Goal: Task Accomplishment & Management: Manage account settings

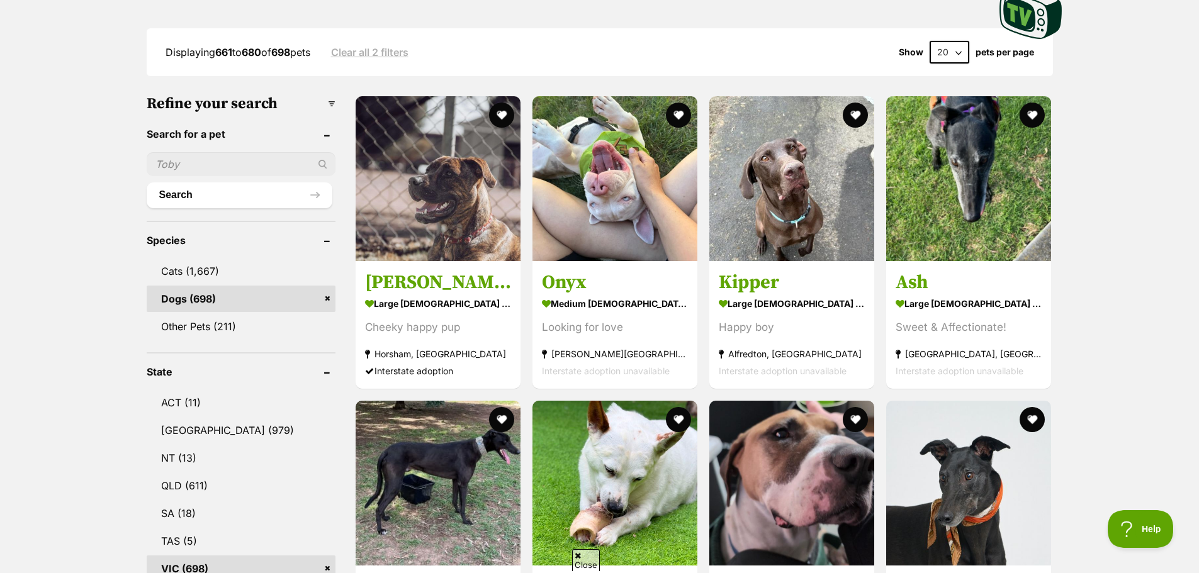
scroll to position [315, 0]
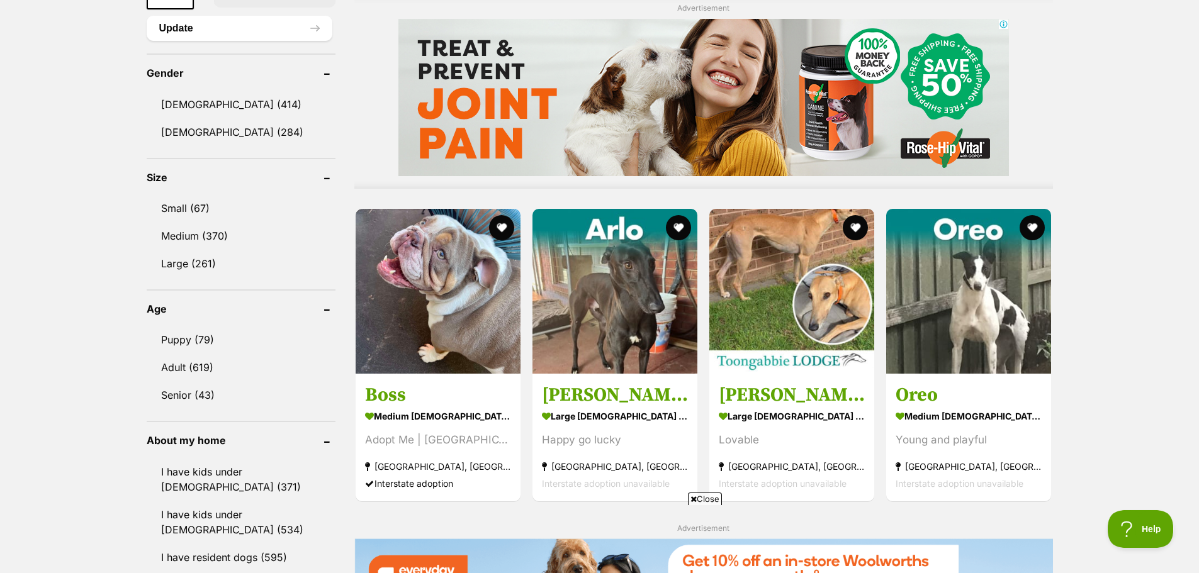
scroll to position [1070, 0]
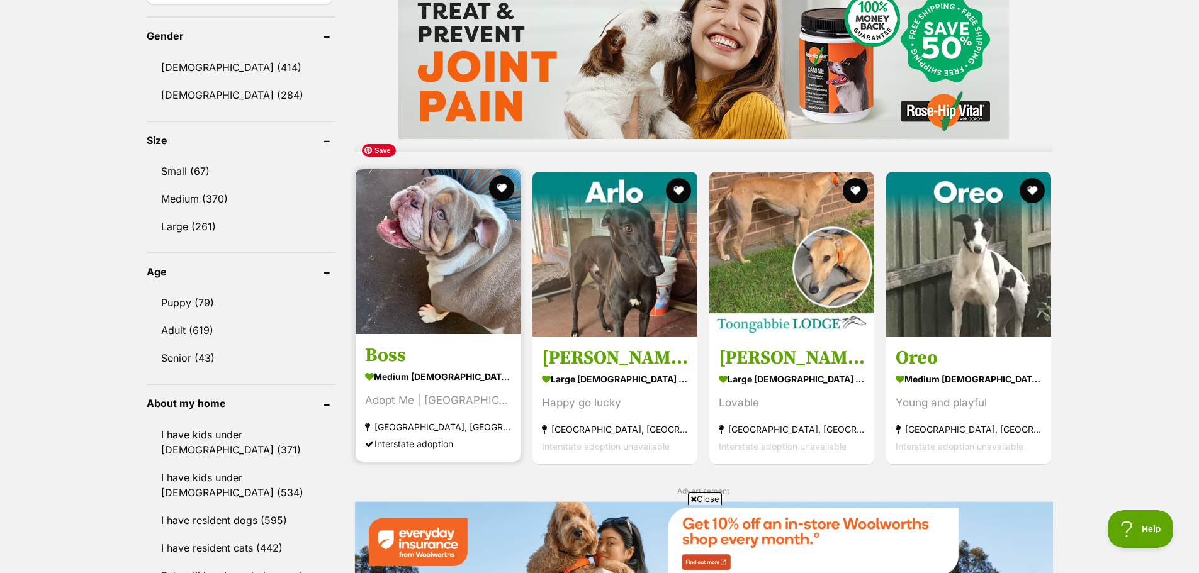
click at [406, 246] on img at bounding box center [438, 251] width 165 height 165
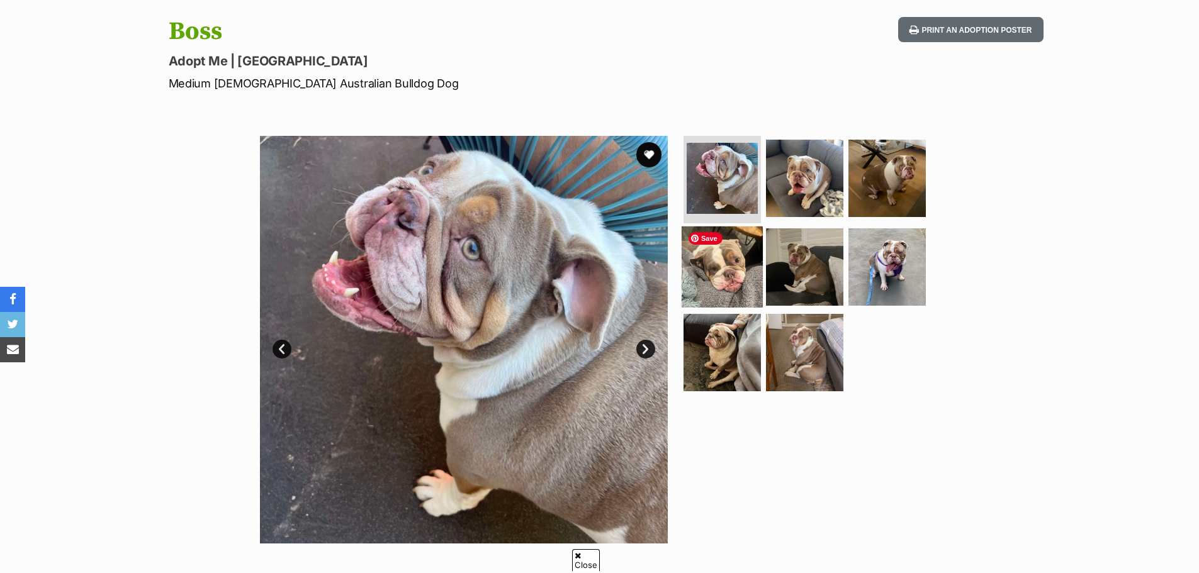
click at [734, 280] on img at bounding box center [722, 267] width 81 height 81
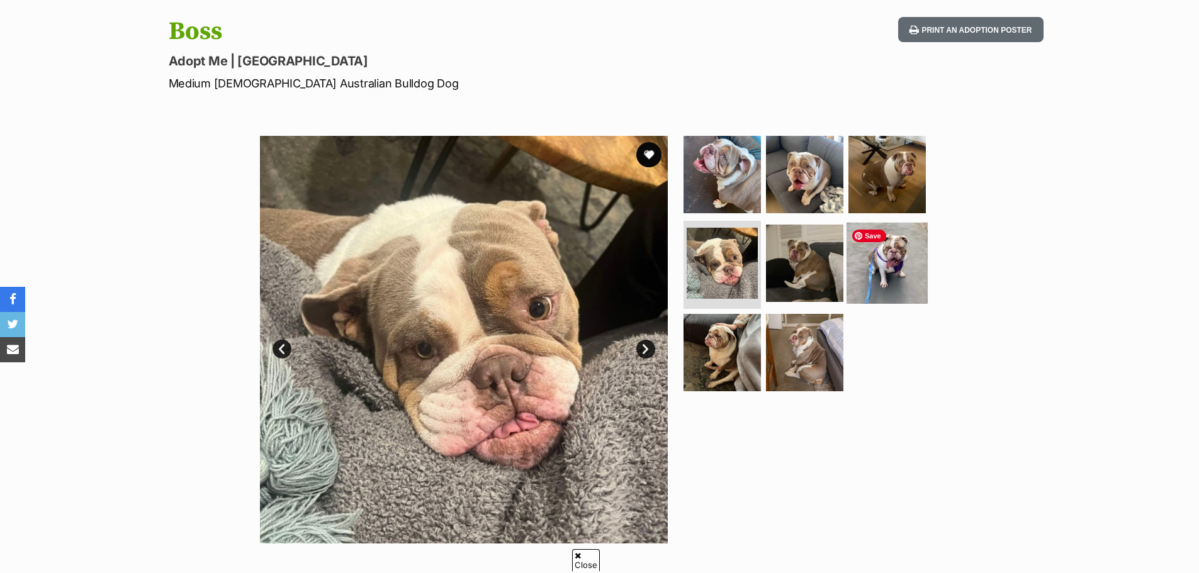
click at [876, 275] on img at bounding box center [887, 263] width 81 height 81
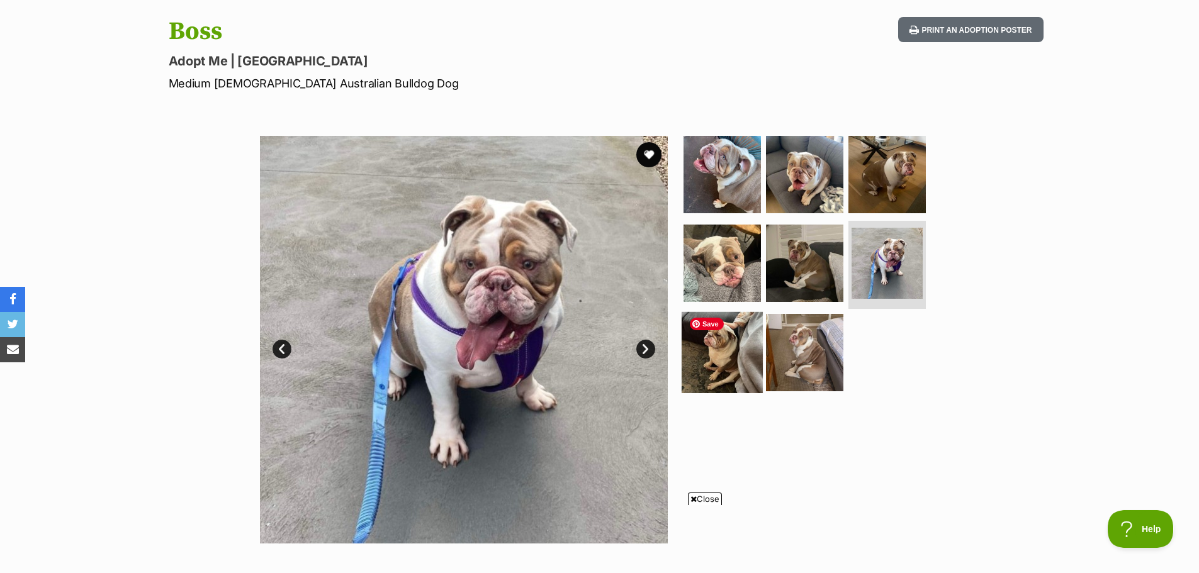
click at [721, 361] on img at bounding box center [722, 352] width 81 height 81
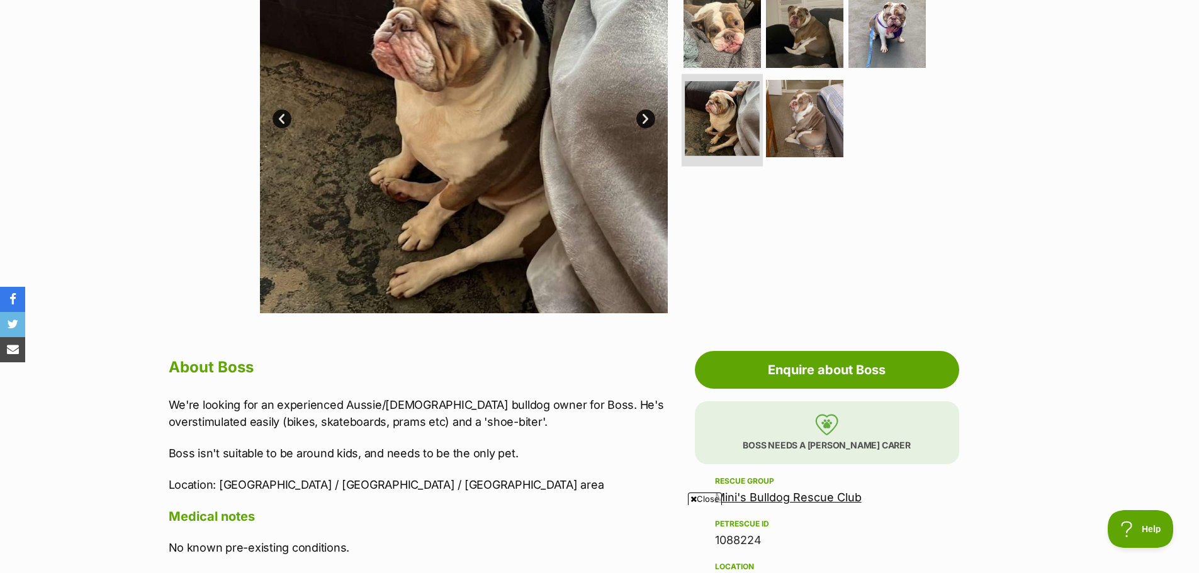
scroll to position [441, 0]
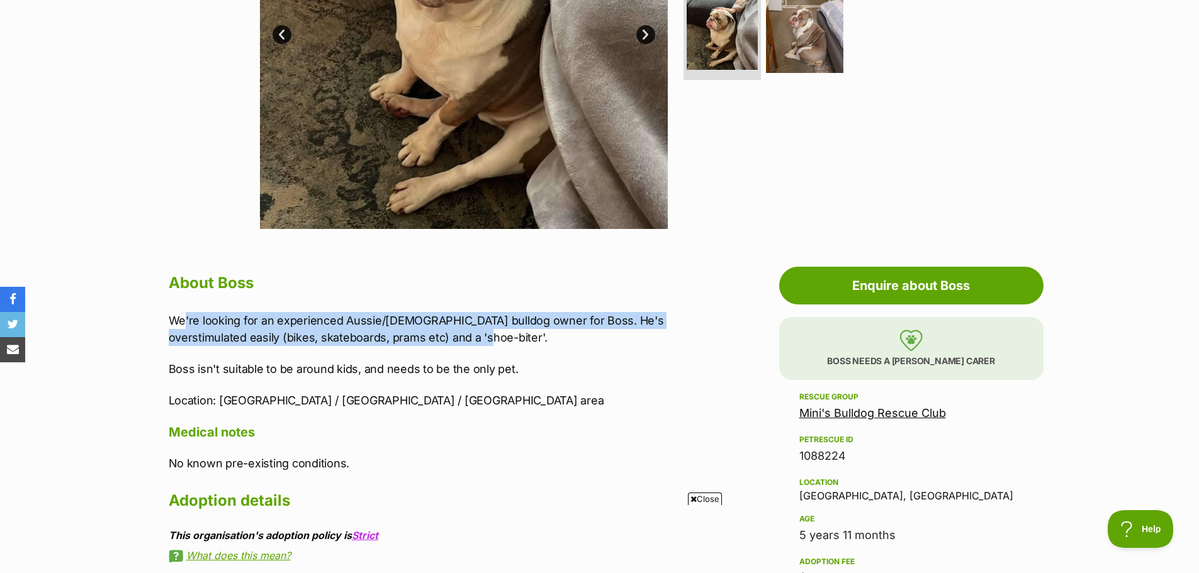
drag, startPoint x: 288, startPoint y: 325, endPoint x: 587, endPoint y: 344, distance: 300.2
click at [586, 339] on p "We're looking for an experienced Aussie/British bulldog owner for Boss. He's ov…" at bounding box center [429, 329] width 520 height 34
click at [587, 345] on p "We're looking for an experienced Aussie/British bulldog owner for Boss. He's ov…" at bounding box center [429, 329] width 520 height 34
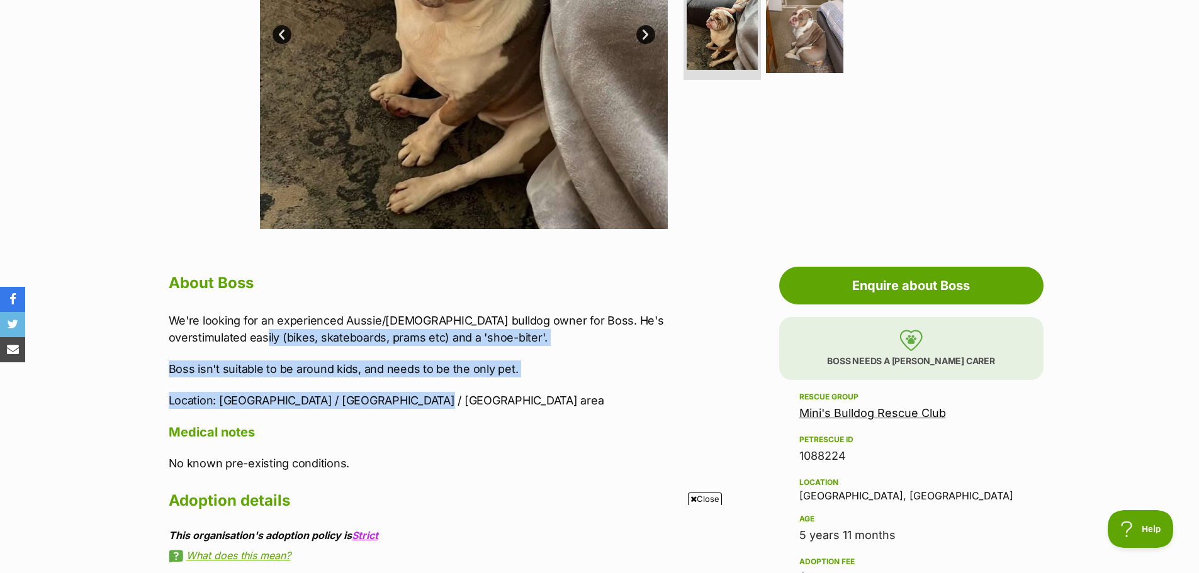
drag, startPoint x: 242, startPoint y: 337, endPoint x: 431, endPoint y: 392, distance: 196.6
click at [431, 392] on div "We're looking for an experienced Aussie/British bulldog owner for Boss. He's ov…" at bounding box center [429, 361] width 520 height 98
click at [446, 406] on p "Location: Melbourne / Geelong / Mornington area" at bounding box center [429, 400] width 520 height 17
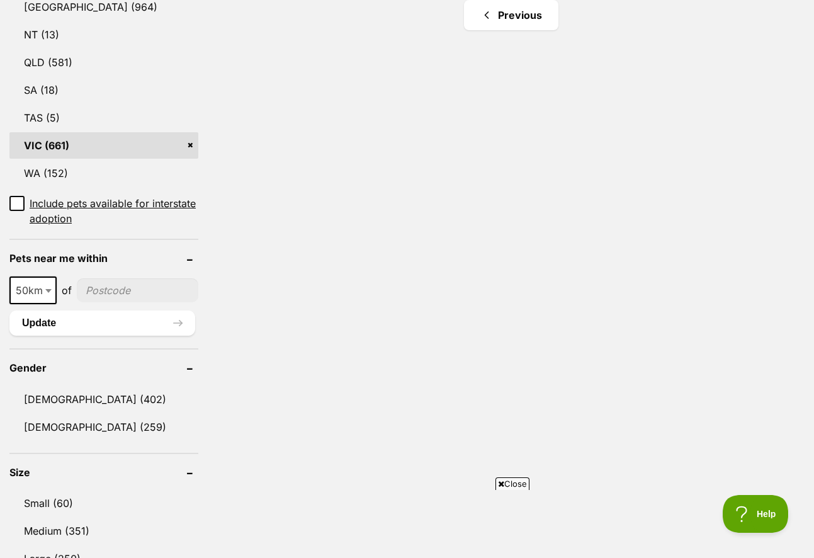
scroll to position [566, 0]
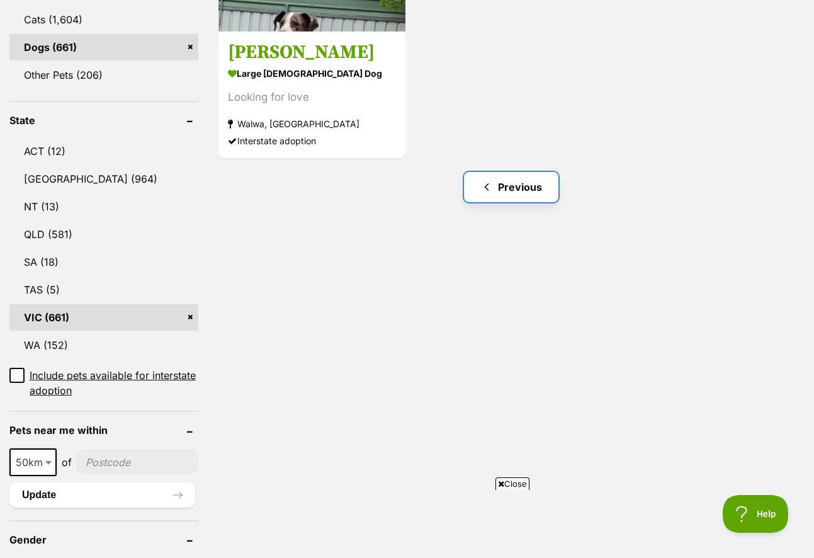
click at [490, 185] on span "Previous page" at bounding box center [486, 186] width 13 height 15
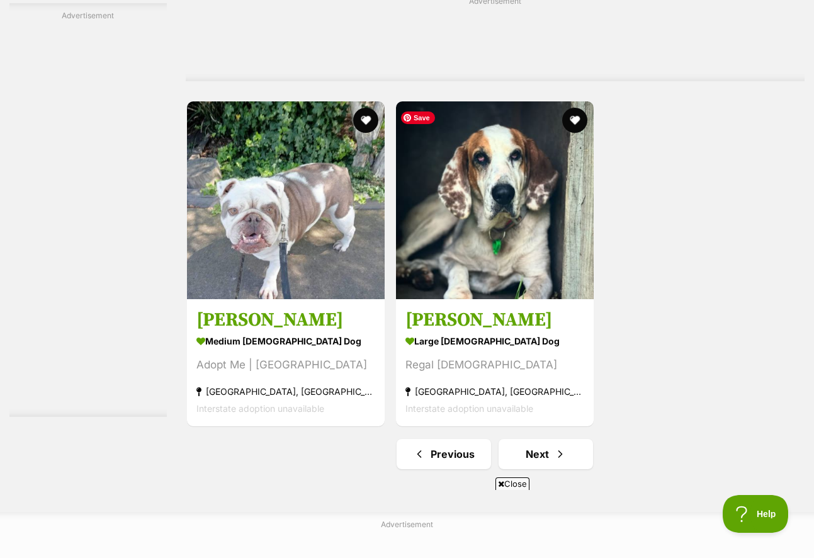
scroll to position [2832, 0]
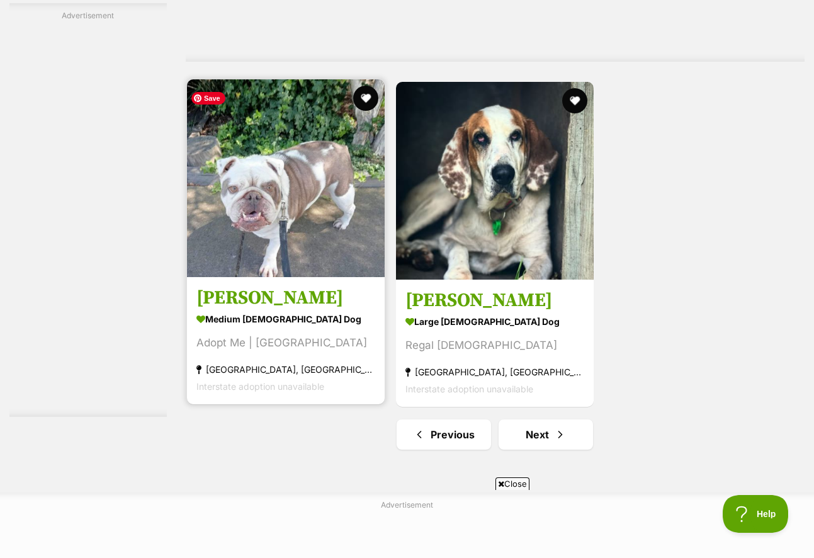
click at [272, 239] on img at bounding box center [286, 178] width 198 height 198
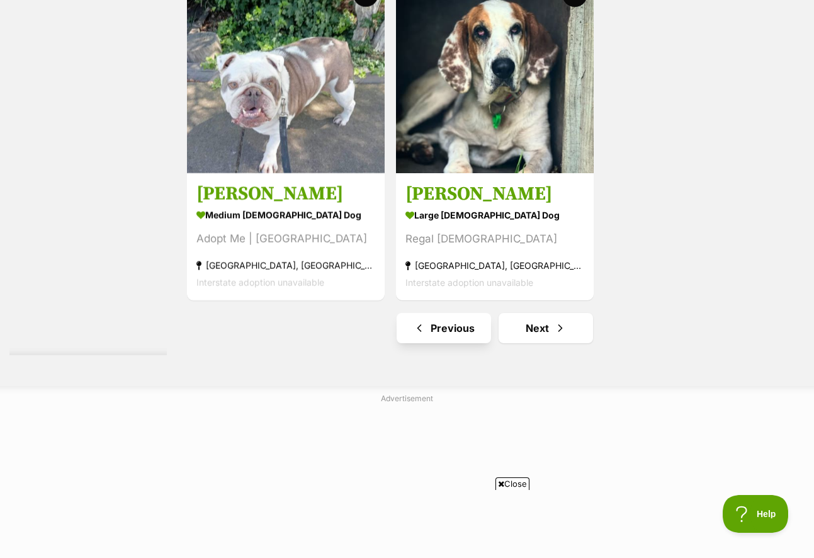
scroll to position [2958, 0]
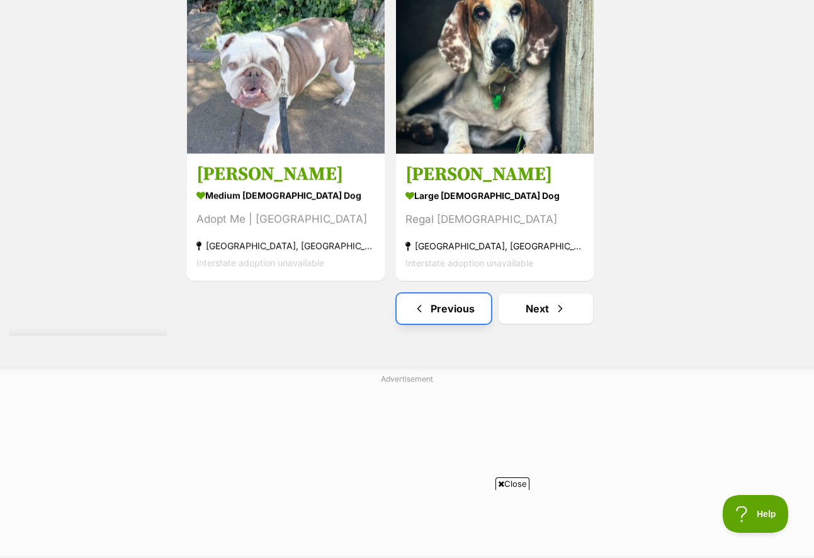
click at [469, 313] on link "Previous" at bounding box center [444, 308] width 94 height 30
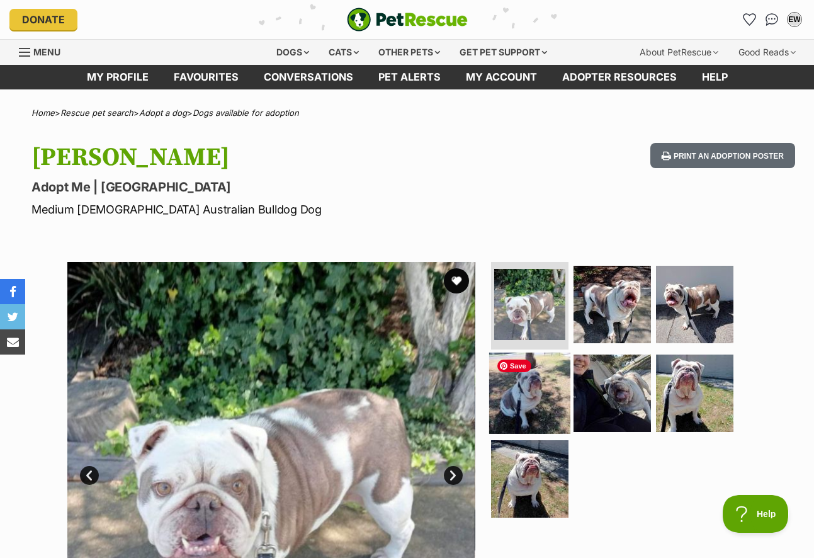
click at [520, 393] on img at bounding box center [529, 392] width 81 height 81
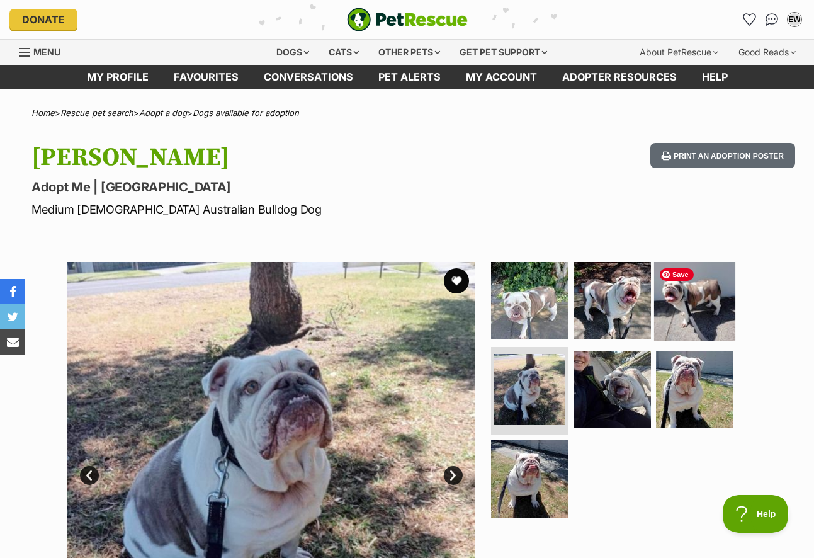
click at [698, 329] on img at bounding box center [694, 299] width 81 height 81
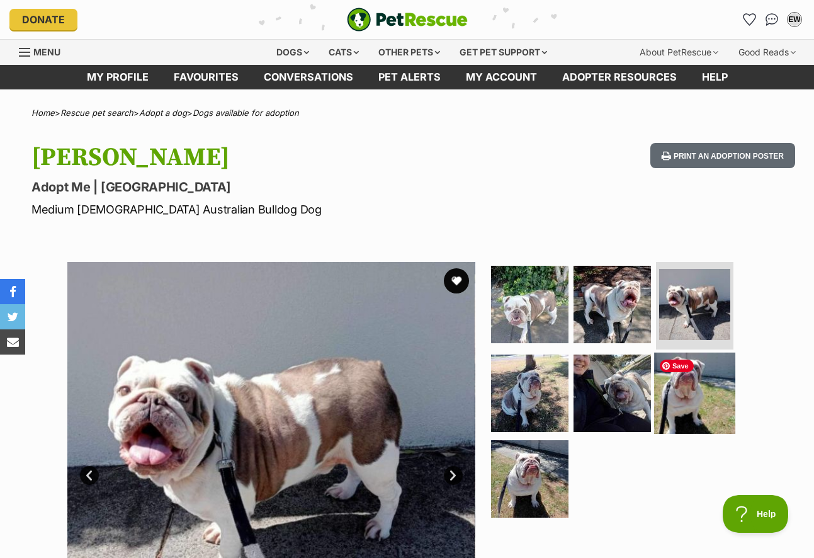
click at [694, 379] on img at bounding box center [694, 392] width 81 height 81
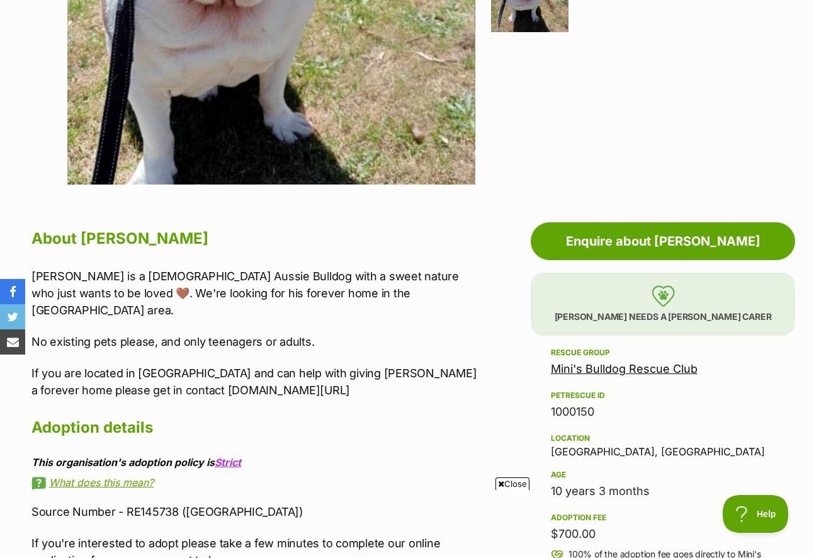
scroll to position [504, 0]
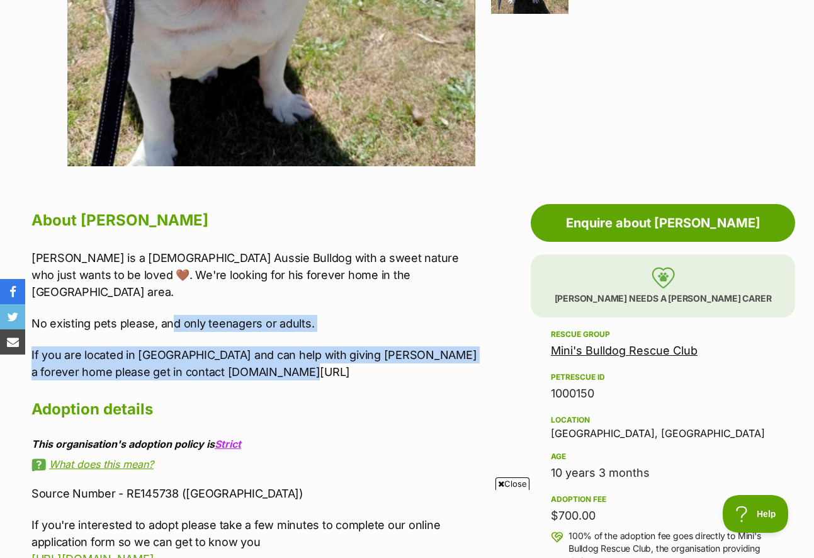
drag, startPoint x: 169, startPoint y: 297, endPoint x: 316, endPoint y: 358, distance: 158.6
click at [316, 358] on div "STUART is a male Aussie Bulldog with a sweet nature who just wants to be loved …" at bounding box center [257, 315] width 453 height 132
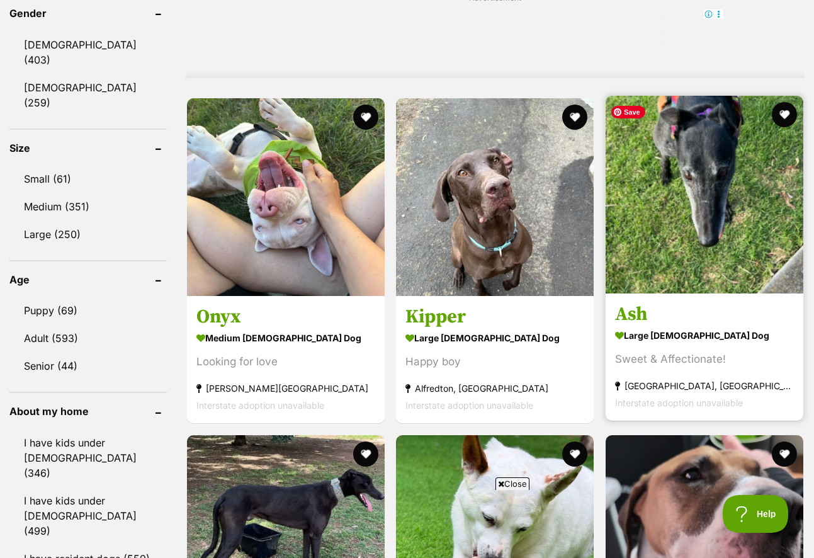
scroll to position [1133, 0]
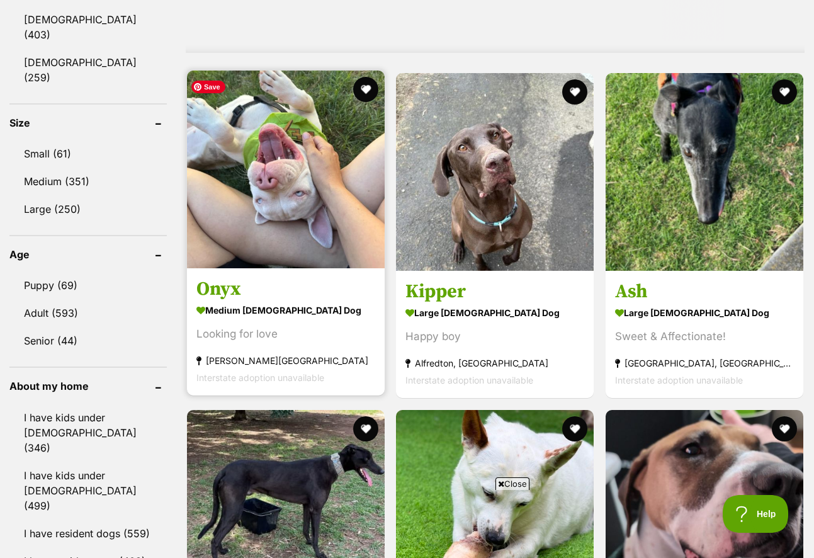
click at [320, 215] on img at bounding box center [286, 169] width 198 height 198
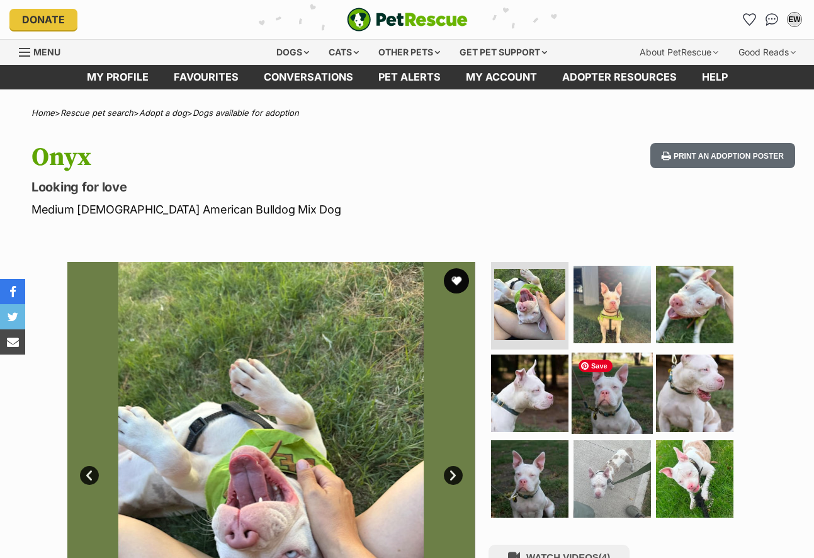
click at [597, 412] on img at bounding box center [612, 392] width 81 height 81
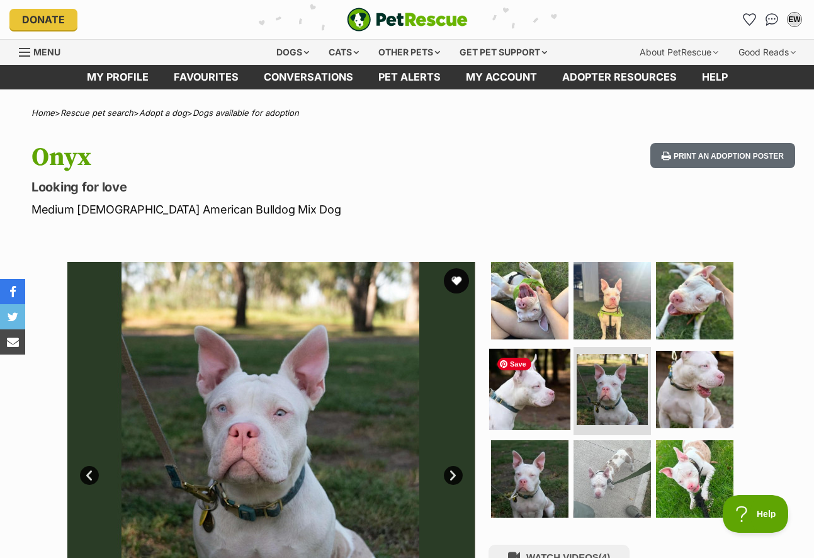
click at [540, 411] on img at bounding box center [529, 389] width 81 height 81
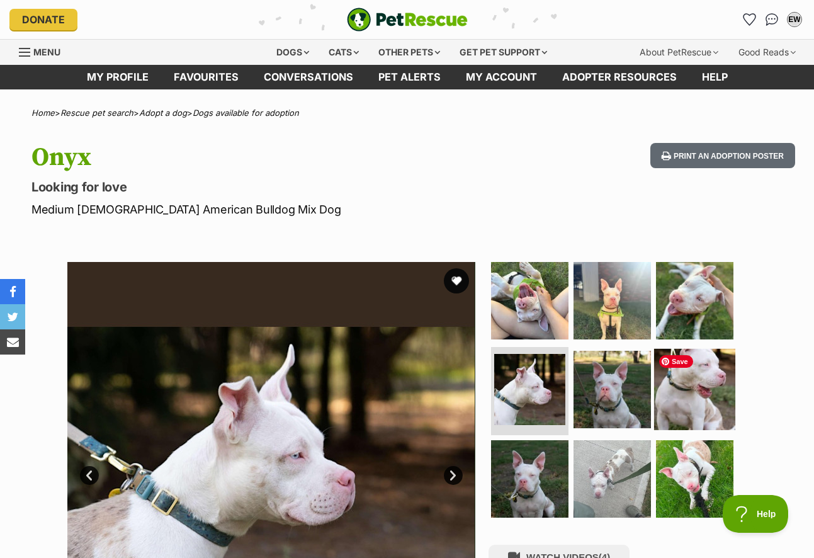
click at [694, 377] on img at bounding box center [694, 389] width 81 height 81
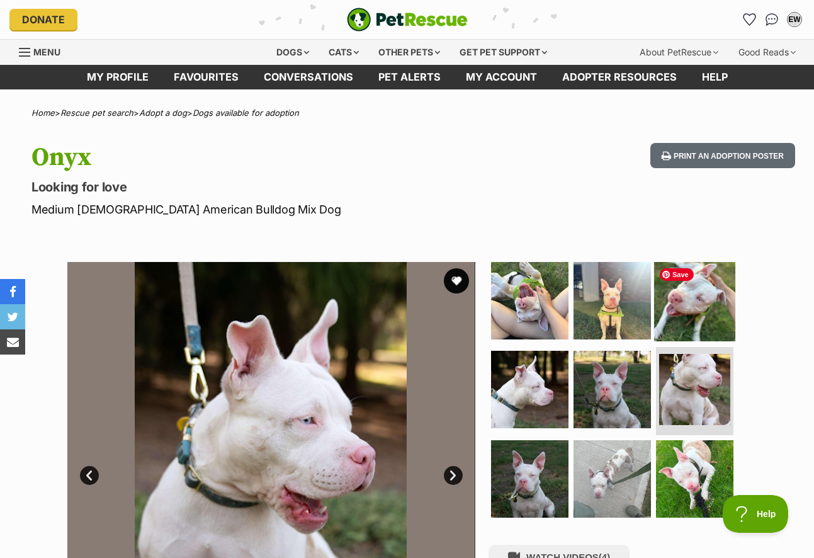
click at [694, 312] on img at bounding box center [694, 299] width 81 height 81
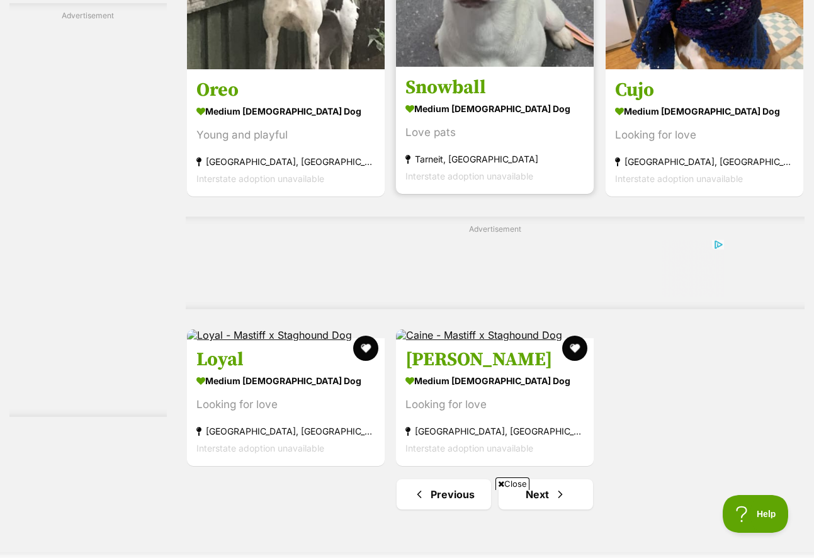
scroll to position [2322, 0]
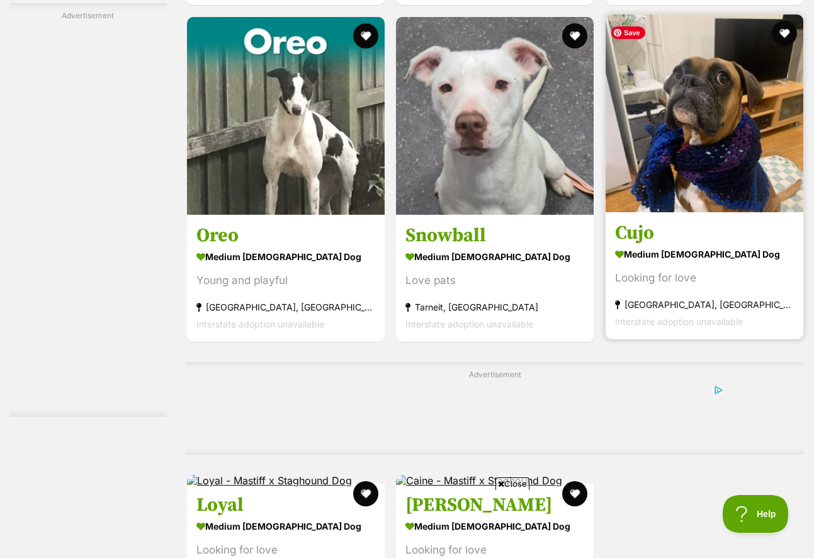
click at [701, 168] on img at bounding box center [704, 113] width 198 height 198
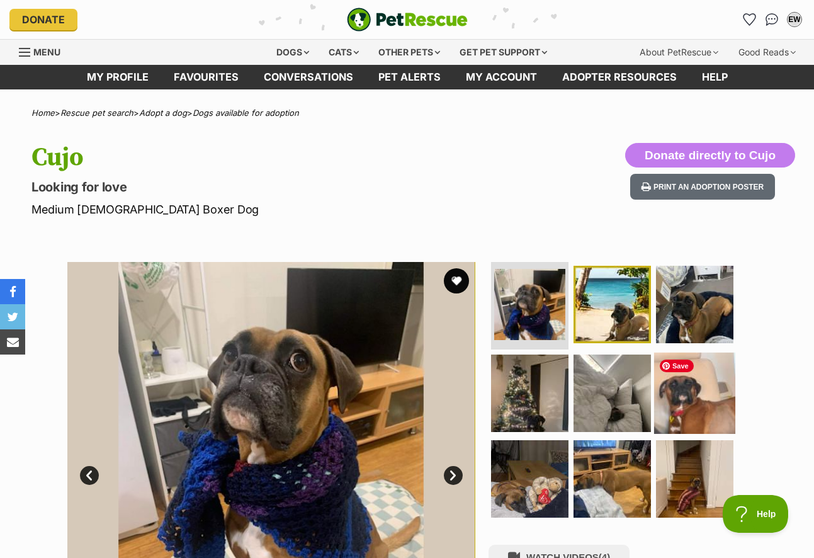
click at [692, 400] on img at bounding box center [694, 392] width 81 height 81
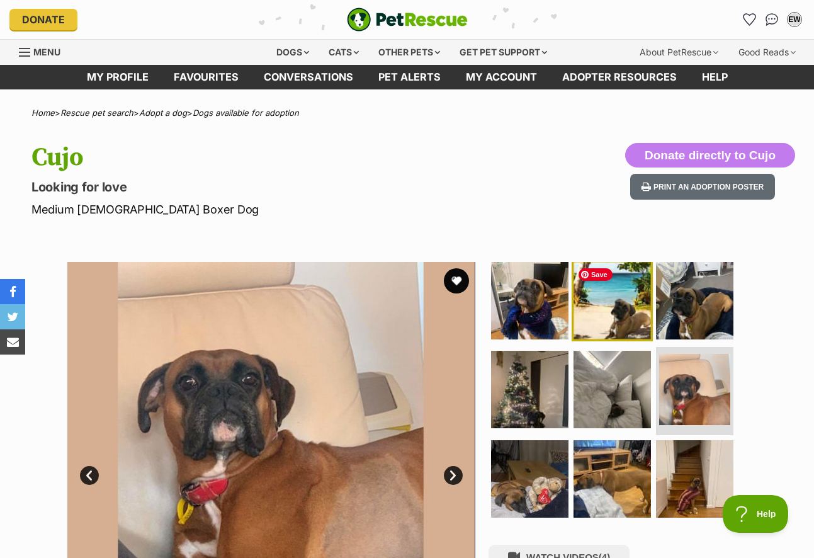
click at [611, 317] on img at bounding box center [612, 299] width 81 height 81
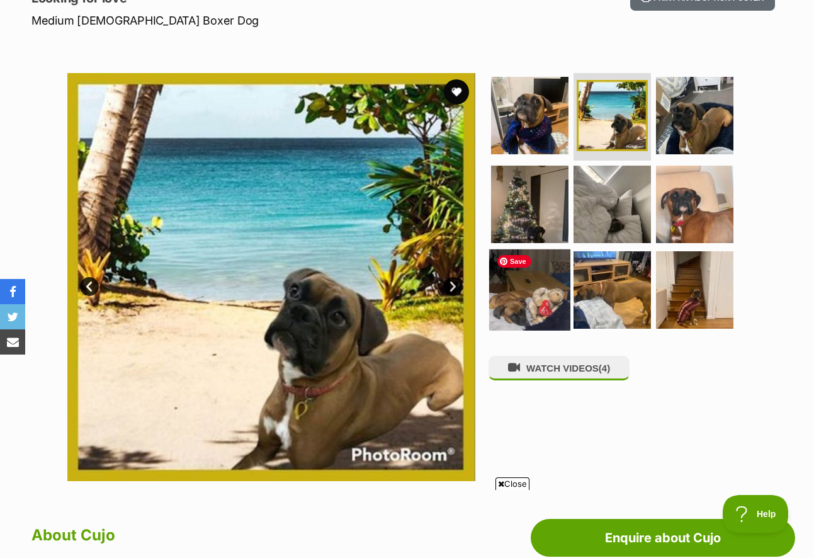
click at [537, 301] on img at bounding box center [529, 289] width 81 height 81
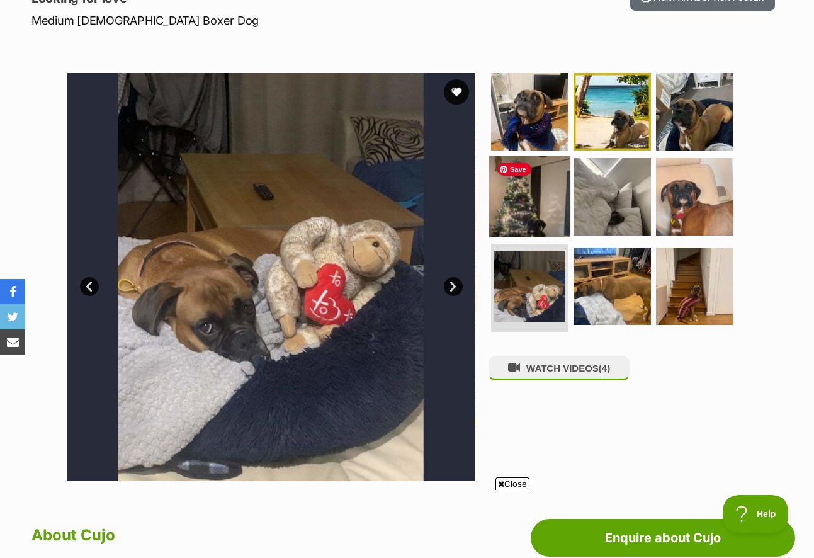
click at [526, 213] on img at bounding box center [529, 196] width 81 height 81
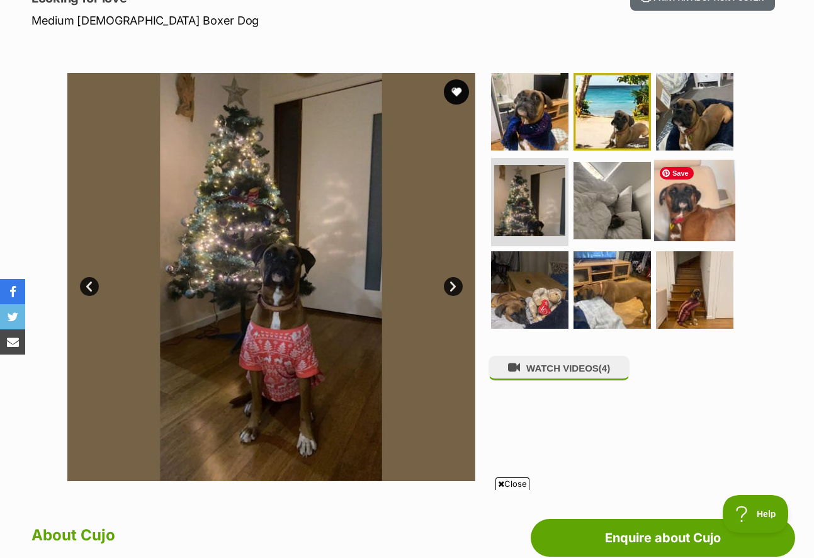
click at [682, 220] on img at bounding box center [694, 200] width 81 height 81
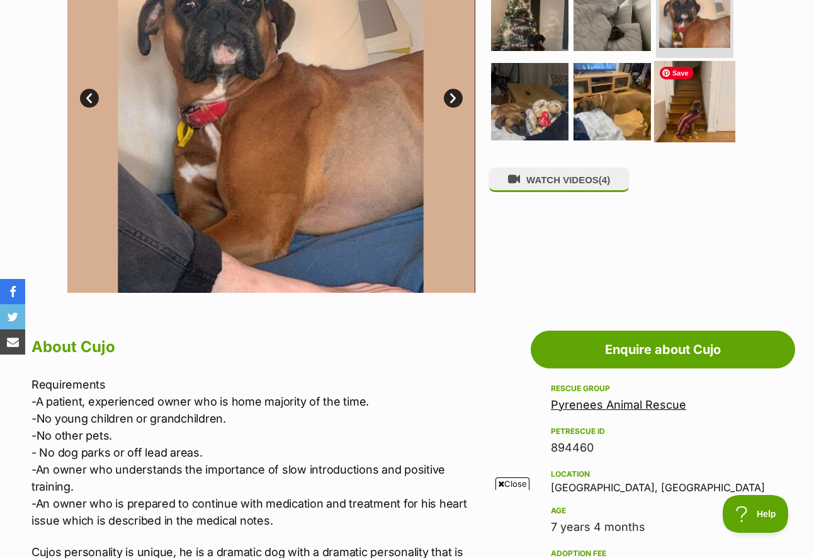
scroll to position [378, 0]
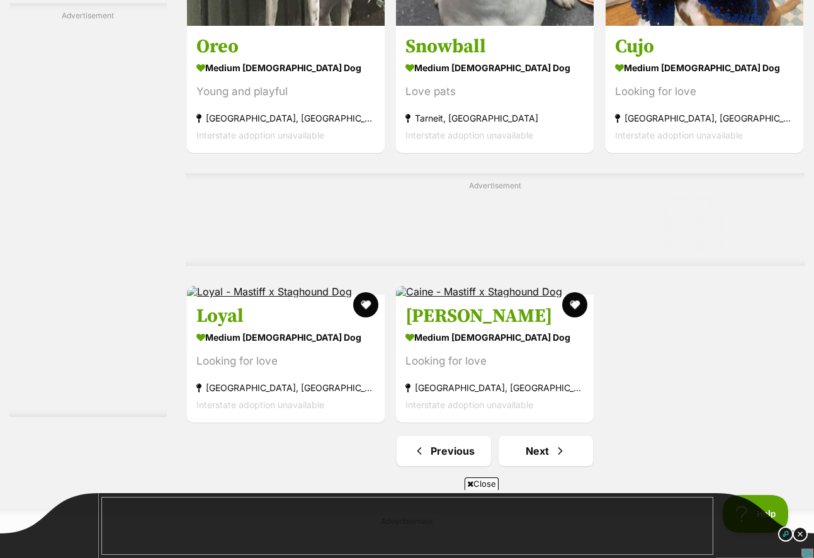
scroll to position [2700, 0]
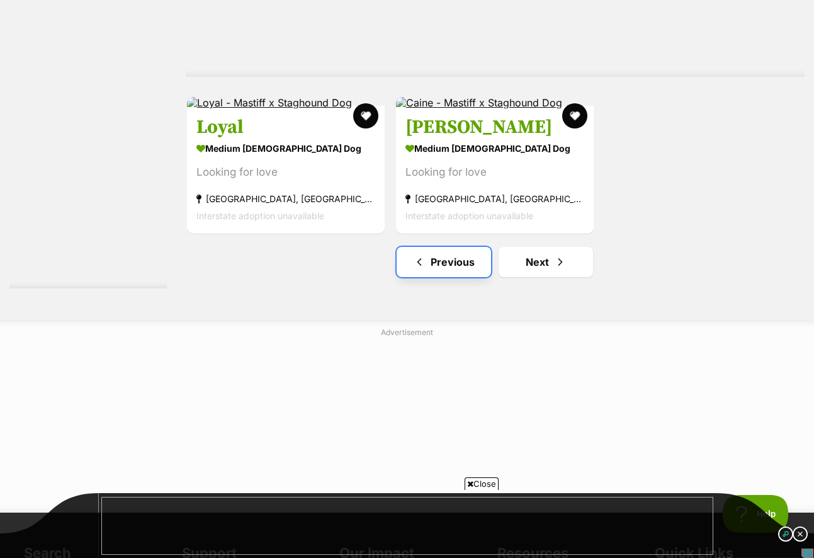
click at [437, 265] on link "Previous" at bounding box center [444, 262] width 94 height 30
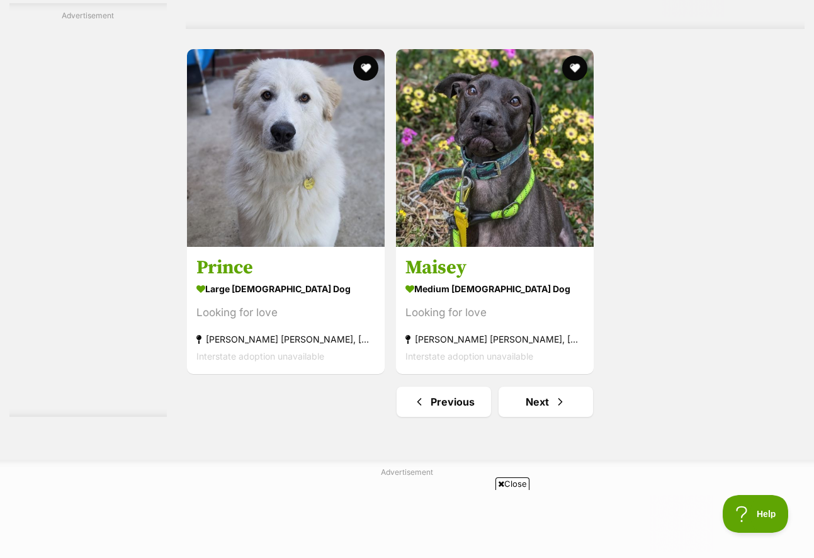
scroll to position [2769, 0]
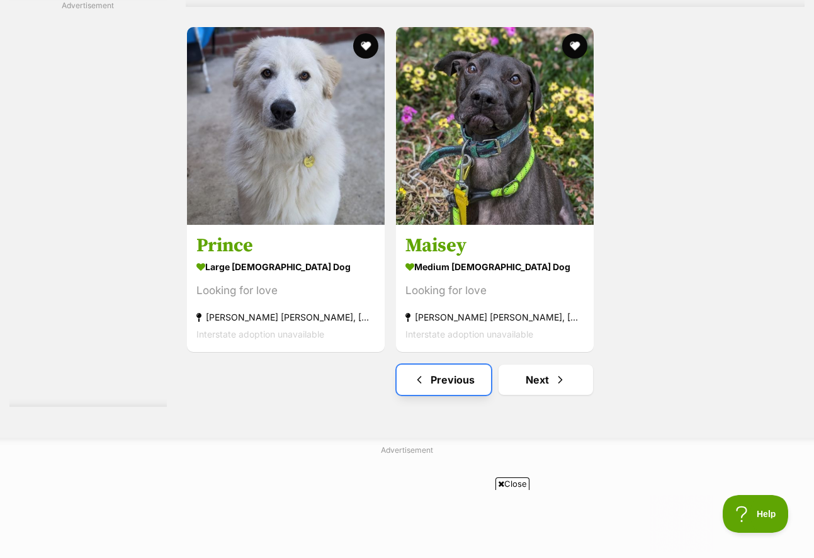
click at [454, 383] on link "Previous" at bounding box center [444, 379] width 94 height 30
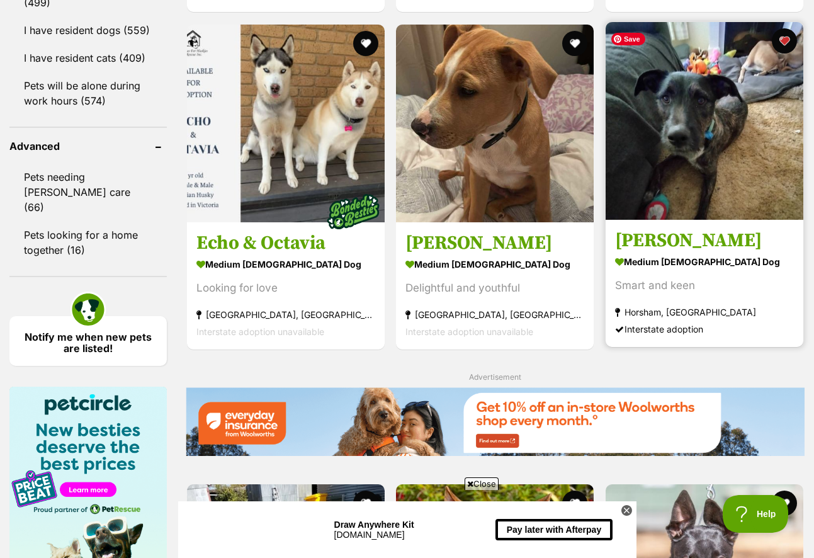
scroll to position [1636, 0]
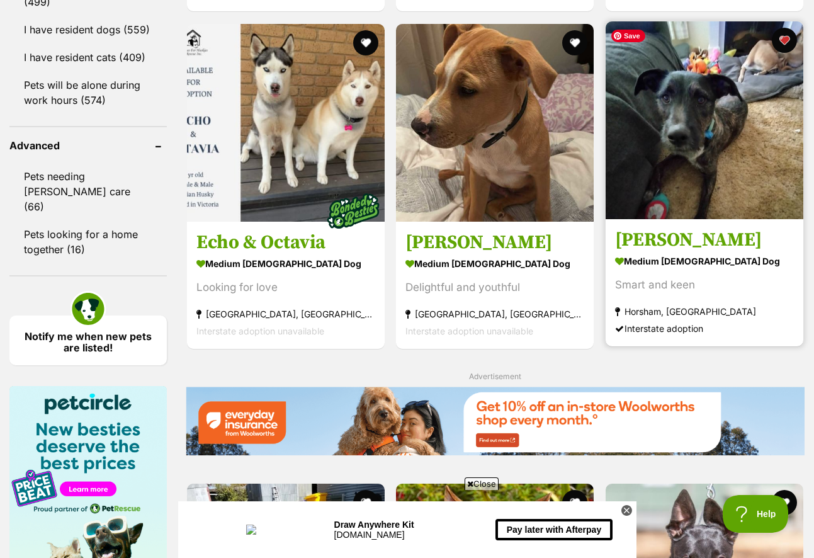
click at [716, 163] on img at bounding box center [704, 120] width 198 height 198
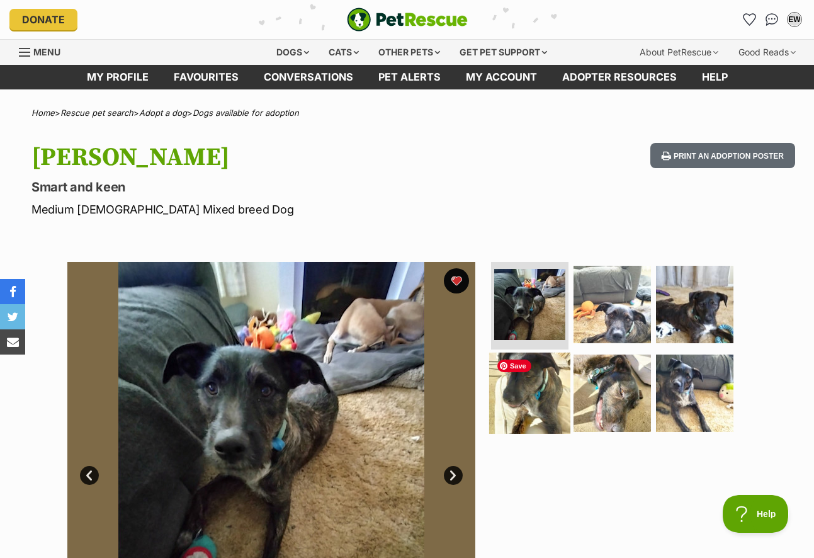
click at [543, 403] on img at bounding box center [529, 392] width 81 height 81
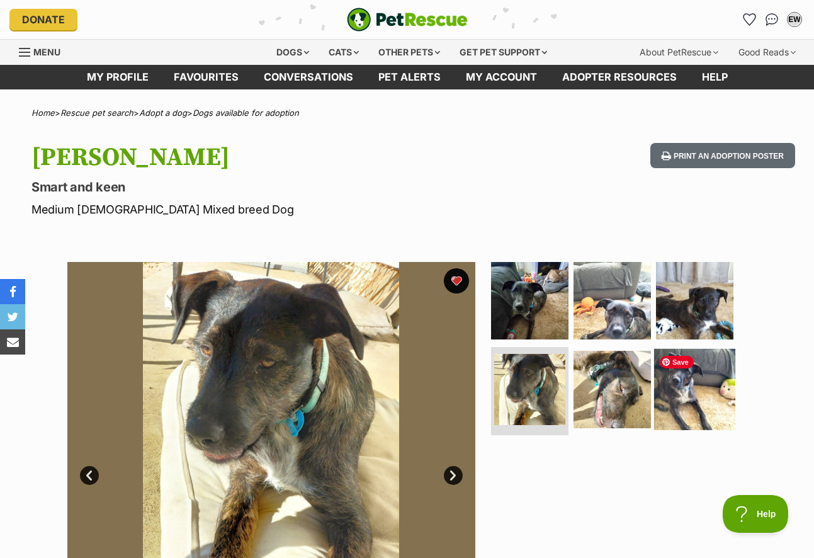
click at [687, 395] on img at bounding box center [694, 389] width 81 height 81
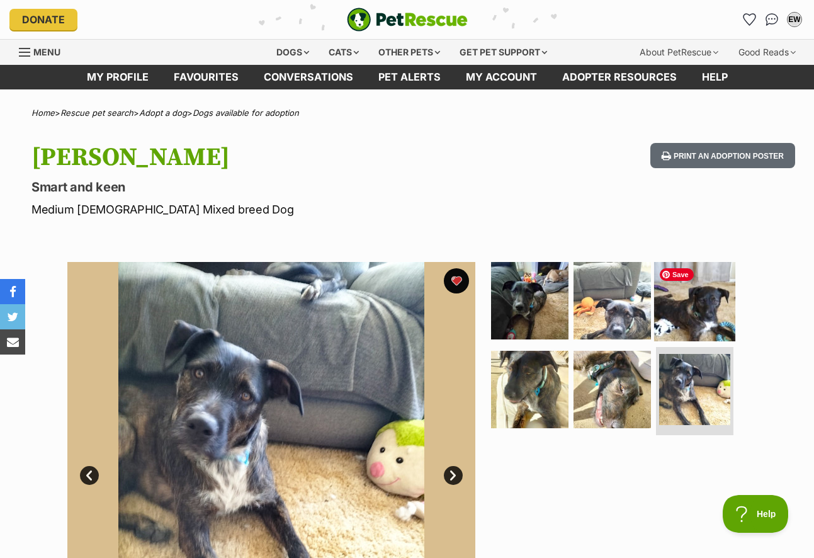
click at [692, 318] on img at bounding box center [694, 299] width 81 height 81
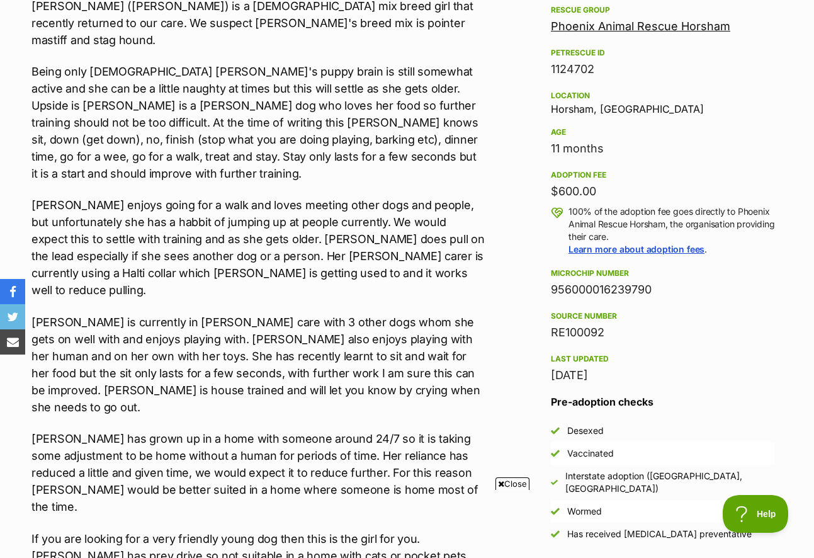
scroll to position [818, 0]
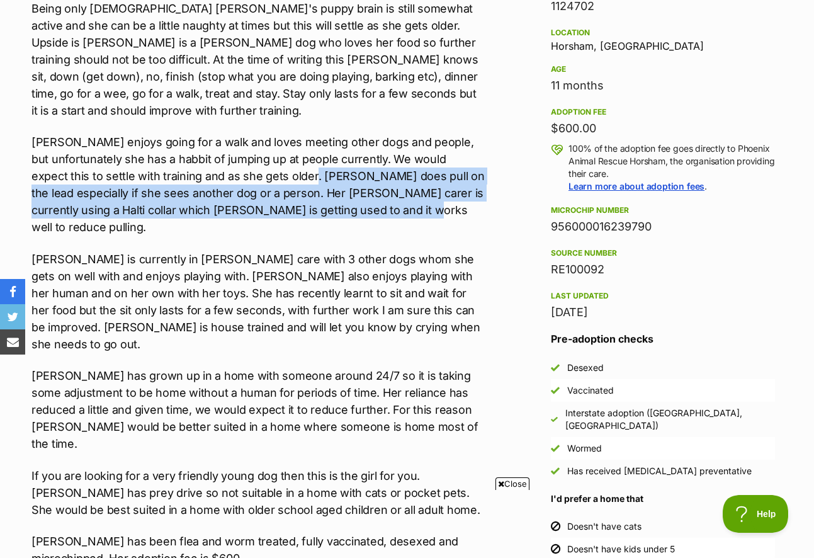
drag, startPoint x: 313, startPoint y: 145, endPoint x: 356, endPoint y: 166, distance: 48.4
click at [411, 176] on p "Reggie enjoys going for a walk and loves meeting other dogs and people, but unf…" at bounding box center [257, 184] width 453 height 102
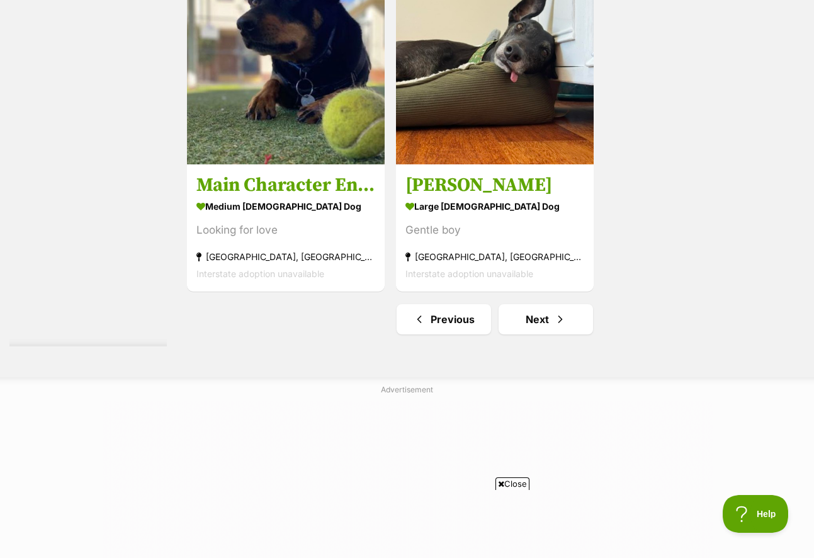
scroll to position [2951, 0]
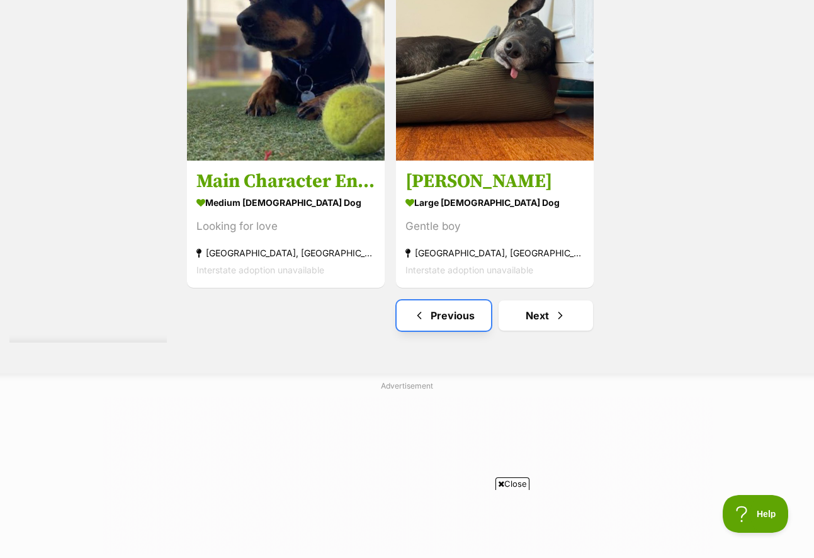
click at [459, 324] on link "Previous" at bounding box center [444, 315] width 94 height 30
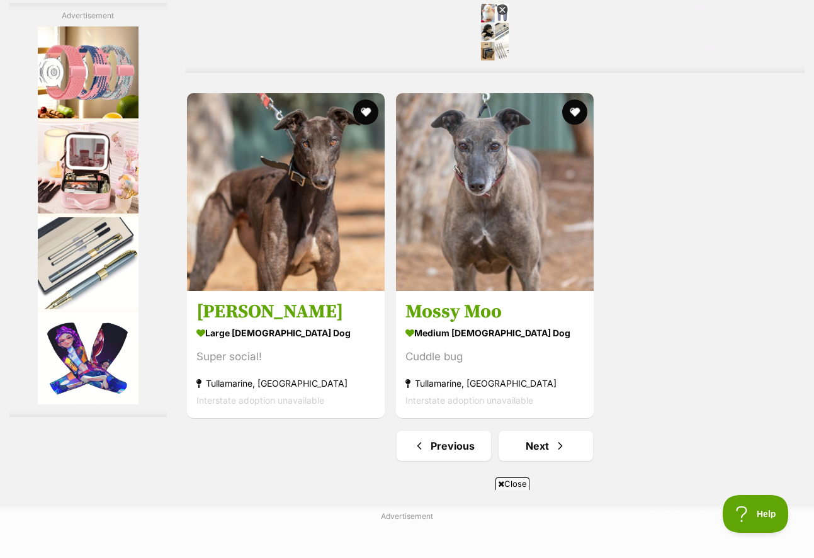
scroll to position [2832, 0]
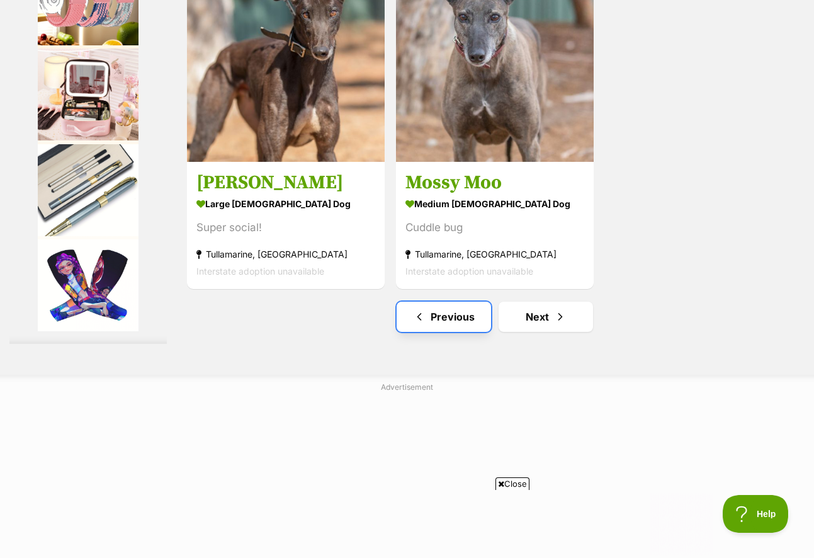
click at [455, 324] on link "Previous" at bounding box center [444, 316] width 94 height 30
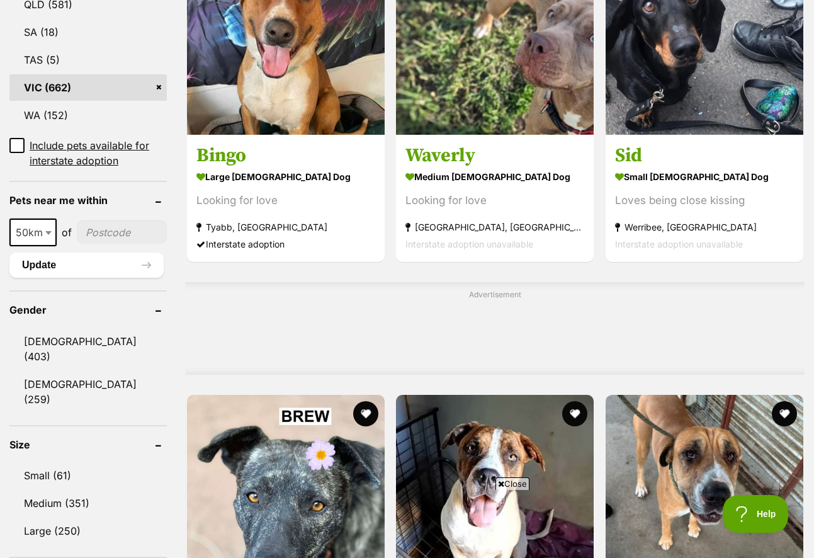
scroll to position [692, 0]
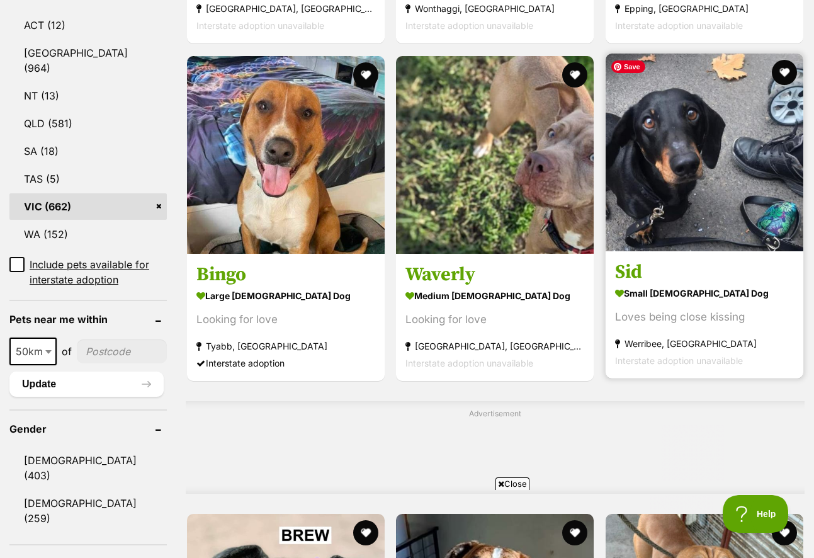
click at [697, 241] on img at bounding box center [704, 153] width 198 height 198
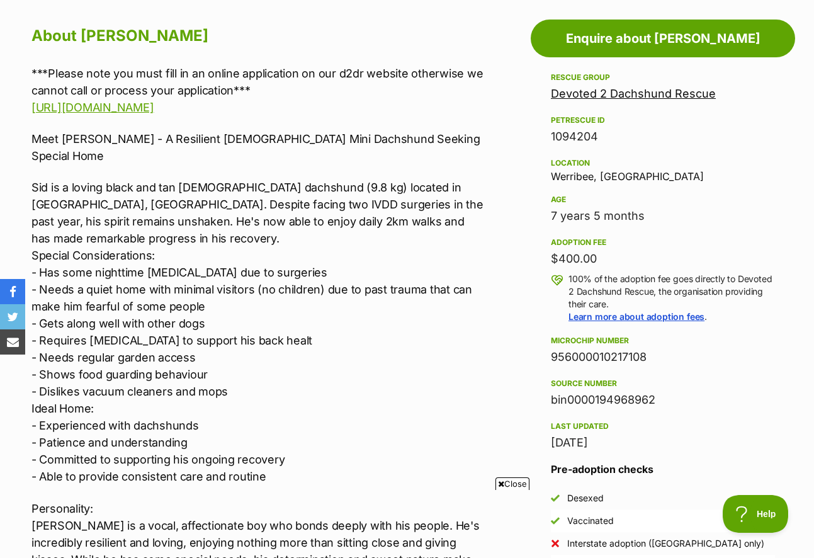
scroll to position [692, 0]
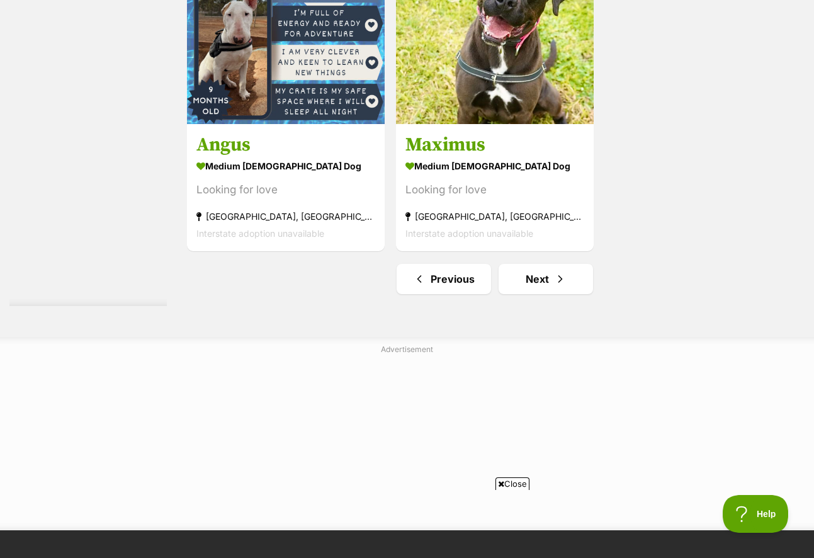
scroll to position [2896, 0]
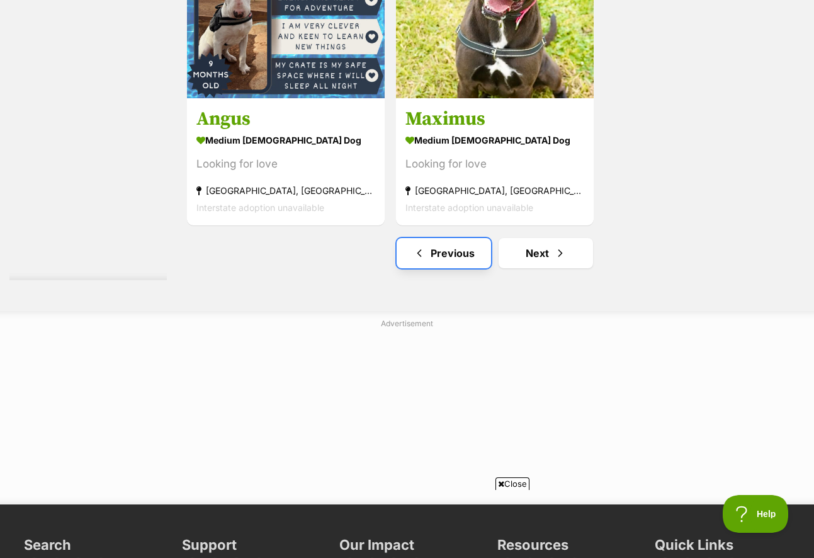
click at [446, 258] on link "Previous" at bounding box center [444, 253] width 94 height 30
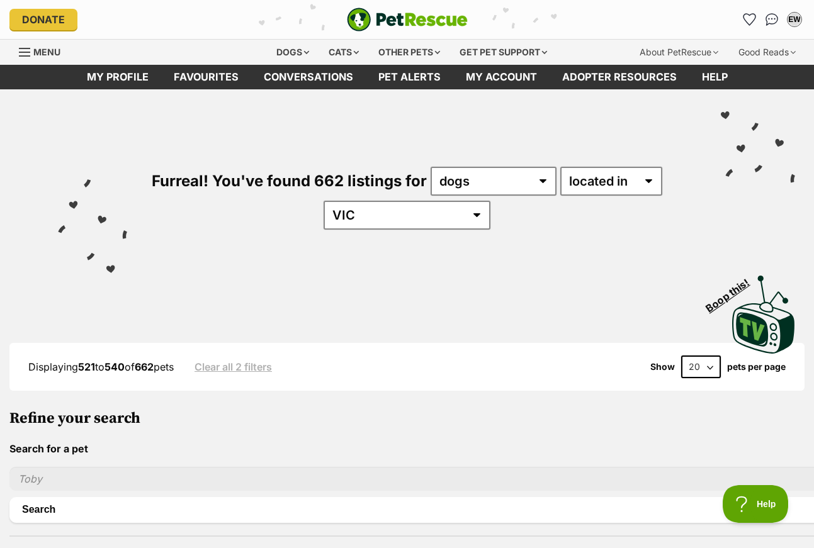
click at [48, 410] on h3 "Refine your search" at bounding box center [613, 419] width 1208 height 18
click at [58, 467] on input "text" at bounding box center [613, 479] width 1208 height 24
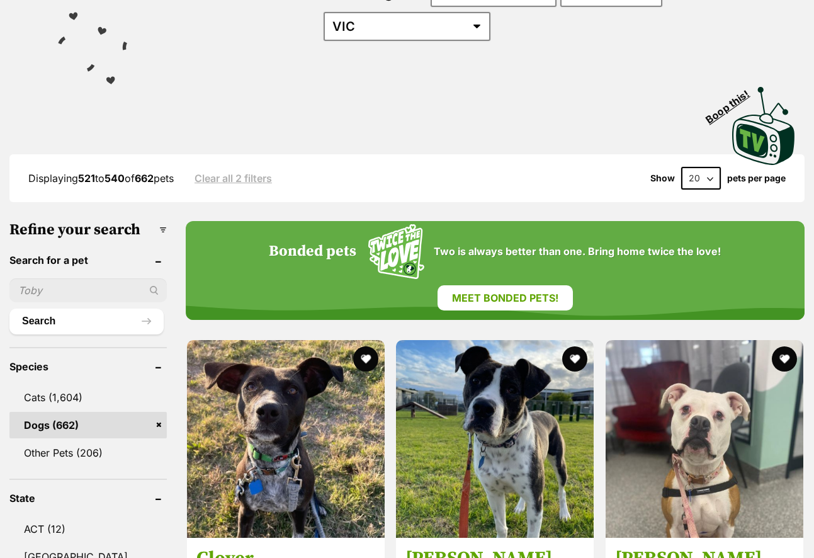
click at [47, 288] on input "text" at bounding box center [87, 290] width 157 height 24
type input "stori"
click at [9, 308] on button "Search" at bounding box center [86, 320] width 154 height 25
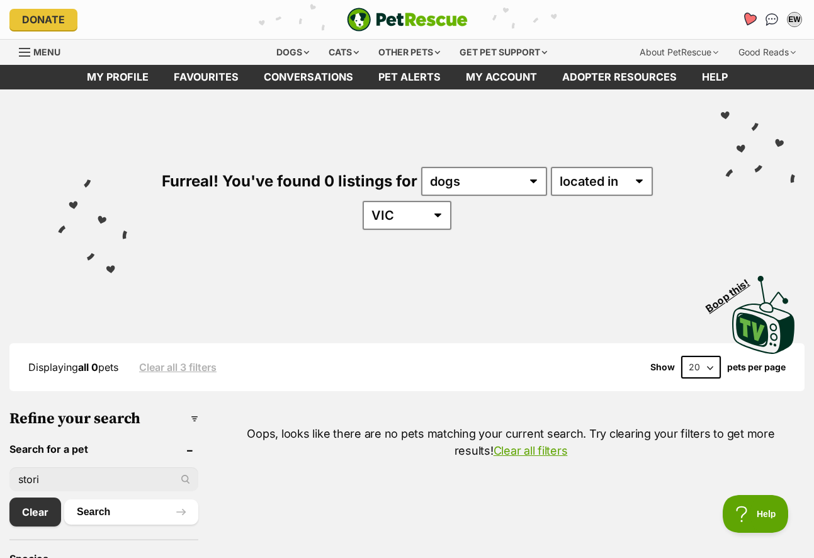
click at [752, 19] on icon "Favourites" at bounding box center [748, 19] width 15 height 14
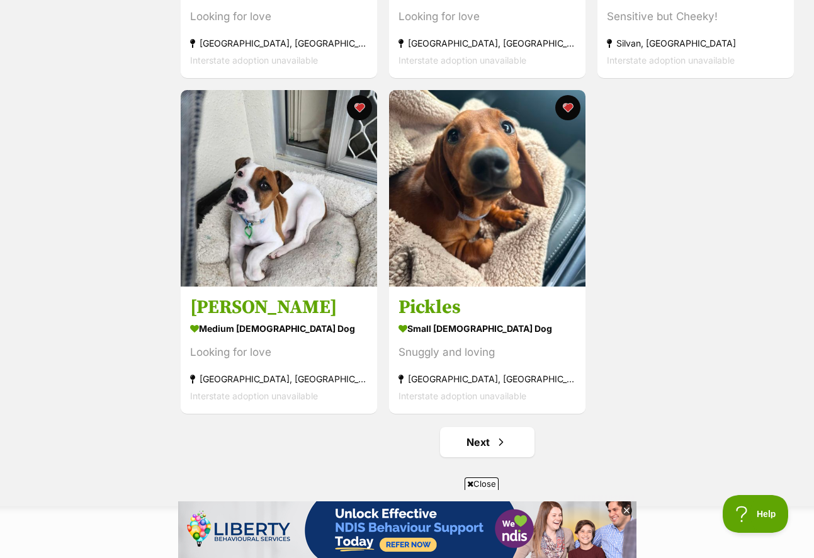
scroll to position [2266, 0]
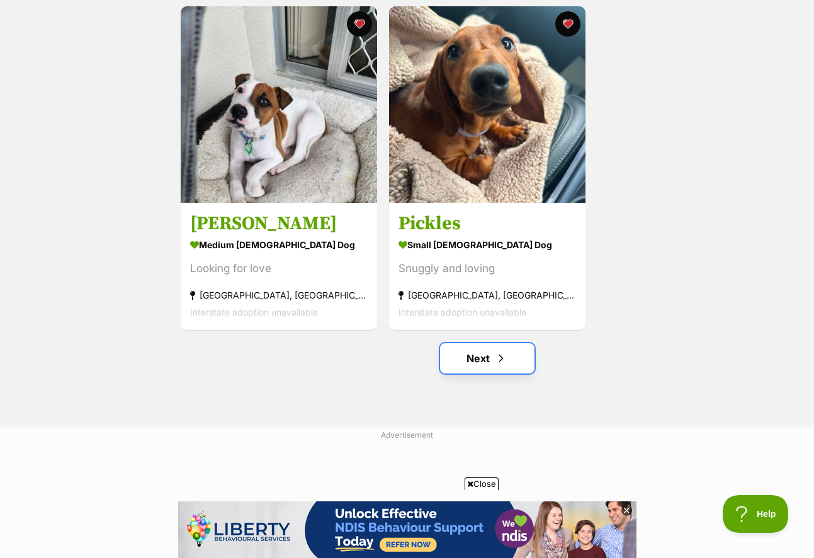
click at [486, 361] on link "Next" at bounding box center [487, 358] width 94 height 30
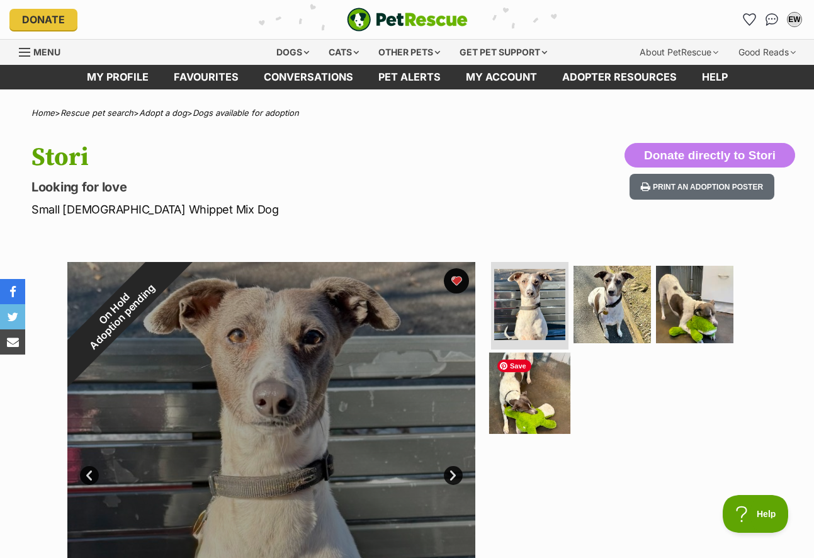
click at [536, 380] on img at bounding box center [529, 392] width 81 height 81
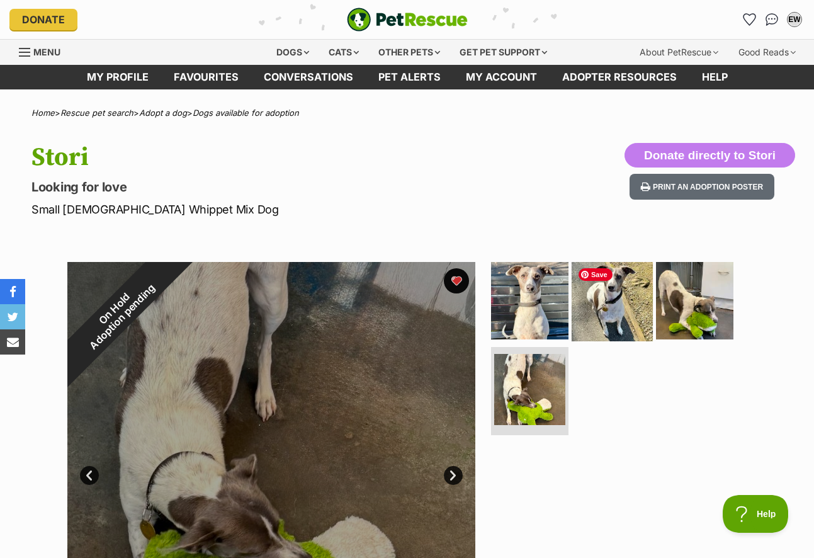
click at [614, 315] on img at bounding box center [612, 299] width 81 height 81
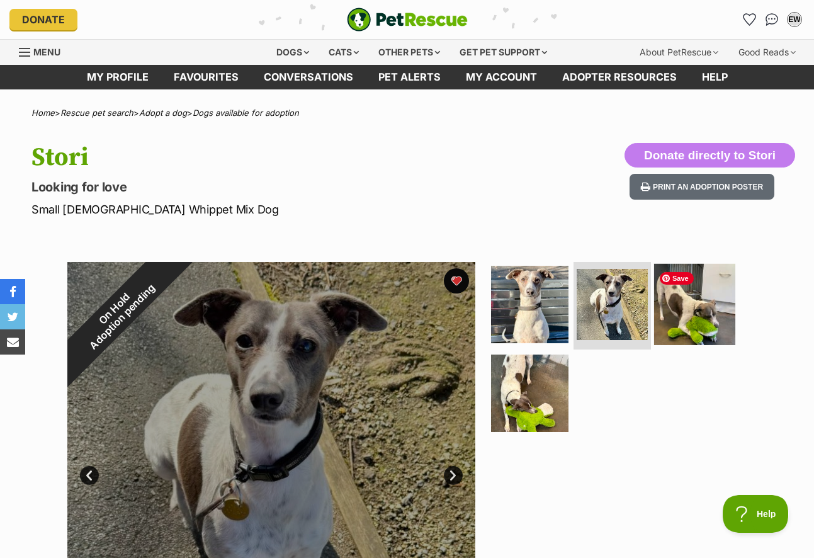
click at [672, 318] on img at bounding box center [694, 303] width 81 height 81
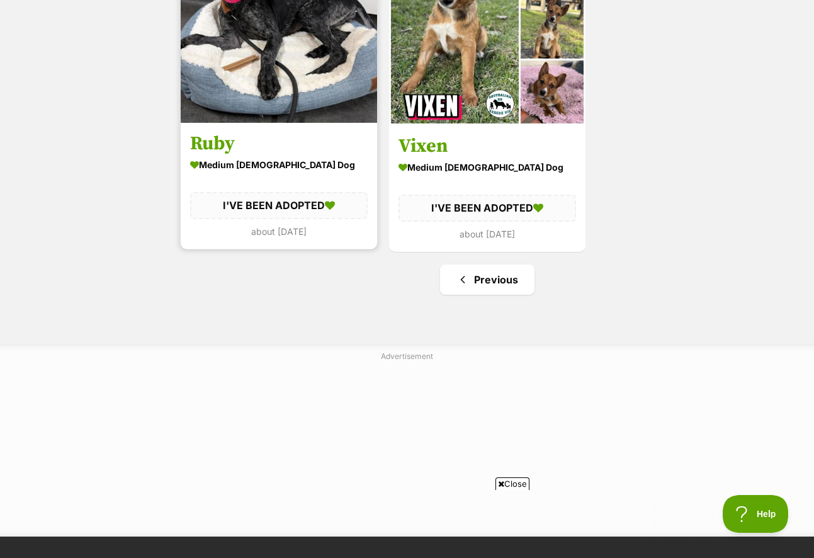
scroll to position [692, 0]
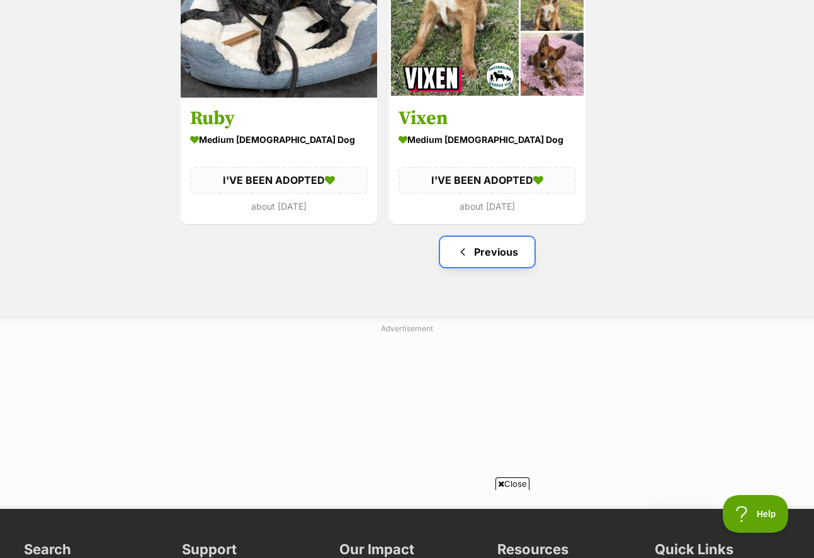
click at [483, 256] on link "Previous" at bounding box center [487, 252] width 94 height 30
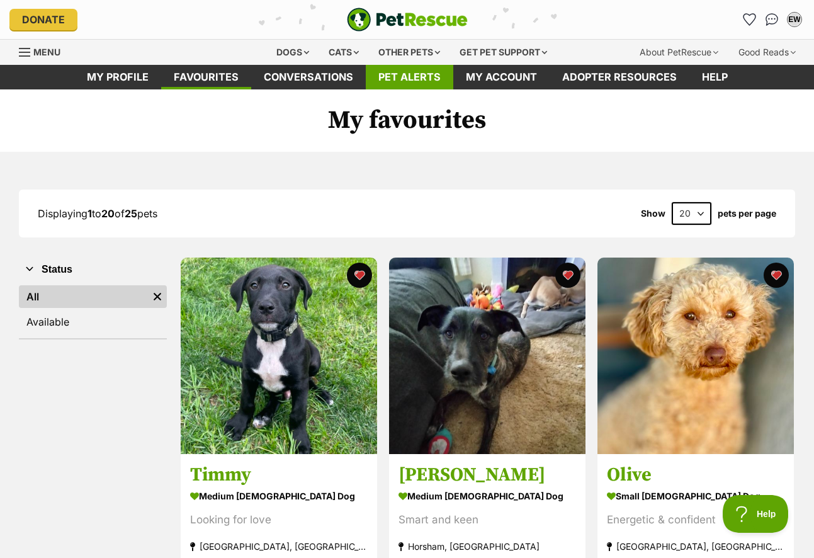
click at [424, 71] on link "Pet alerts" at bounding box center [409, 77] width 87 height 25
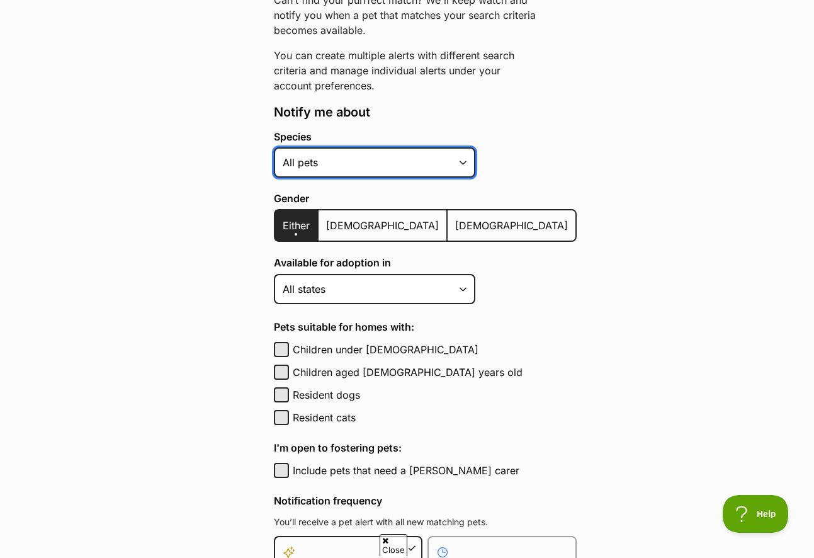
click at [354, 172] on select "Alpaca Bird Cat Chicken Cow Dog Donkey Duck Ferret Fish Goat Goose Guinea Fowl …" at bounding box center [374, 162] width 201 height 30
select select "1"
click at [274, 147] on select "Alpaca Bird Cat Chicken Cow Dog Donkey Duck Ferret Fish Goat Goose Guinea Fowl …" at bounding box center [374, 162] width 201 height 30
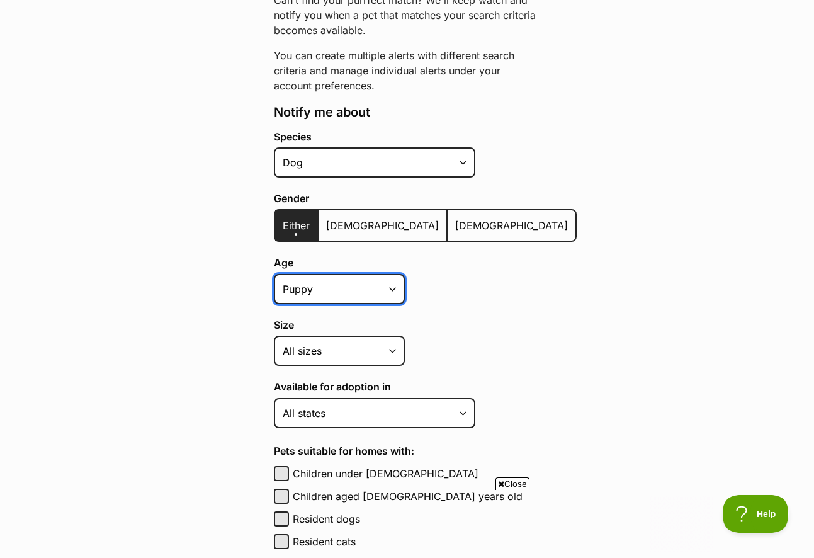
click at [332, 298] on select "Puppy Adult Senior All ages" at bounding box center [339, 289] width 131 height 30
click at [274, 274] on select "Puppy Adult Senior All ages" at bounding box center [339, 289] width 131 height 30
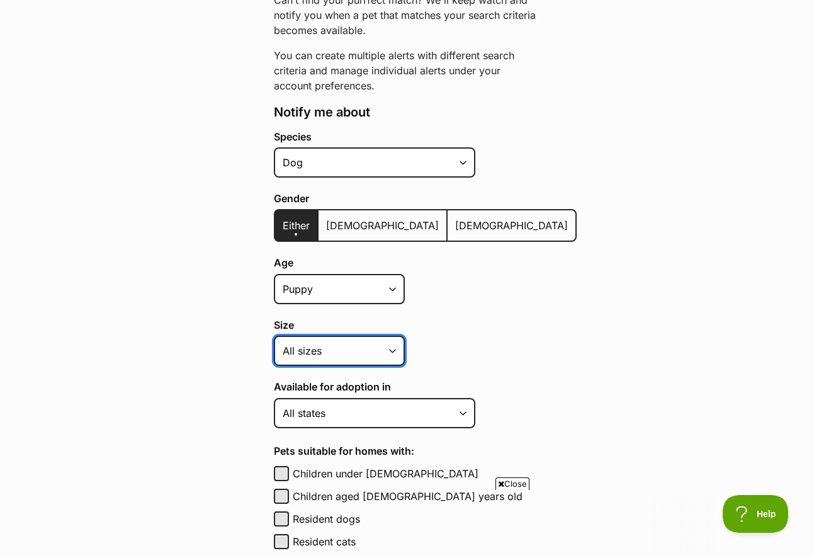
click at [332, 348] on select "Small Medium Large All sizes" at bounding box center [339, 350] width 131 height 30
click at [274, 335] on select "Small Medium Large All sizes" at bounding box center [339, 350] width 131 height 30
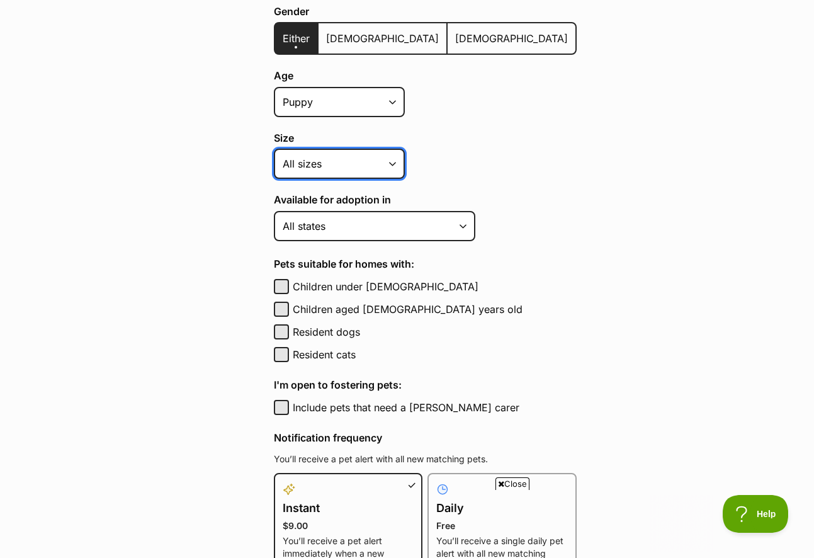
scroll to position [378, 0]
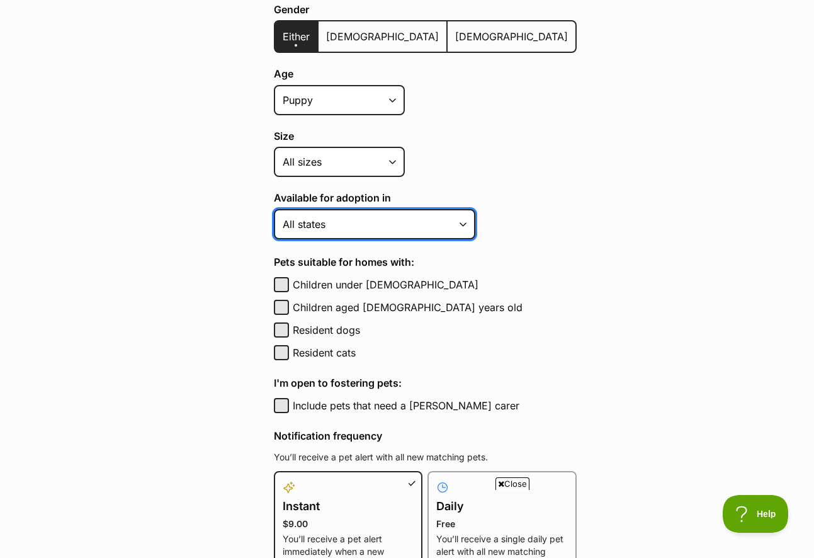
click at [411, 220] on select "Australian Capital Territory New South Wales Northern Territory Queensland Sout…" at bounding box center [374, 224] width 201 height 30
select select "2"
click at [274, 209] on select "Australian Capital Territory New South Wales Northern Territory Queensland Sout…" at bounding box center [374, 224] width 201 height 30
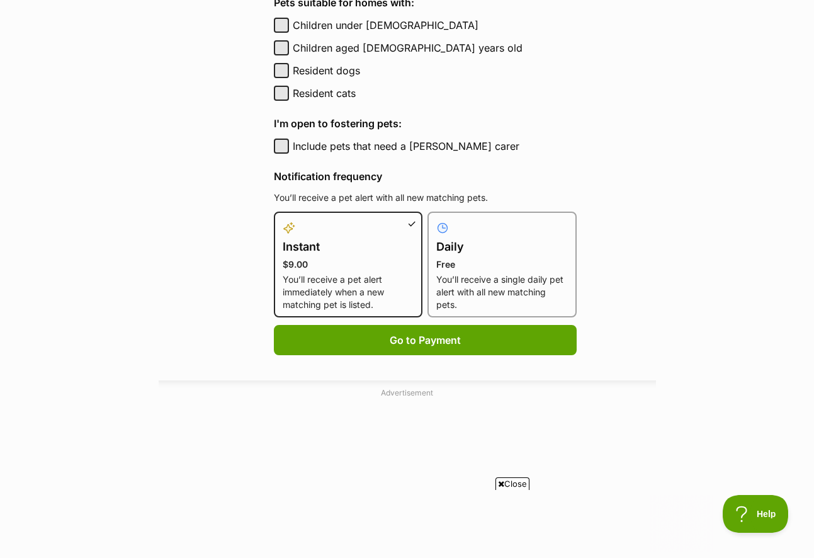
scroll to position [692, 0]
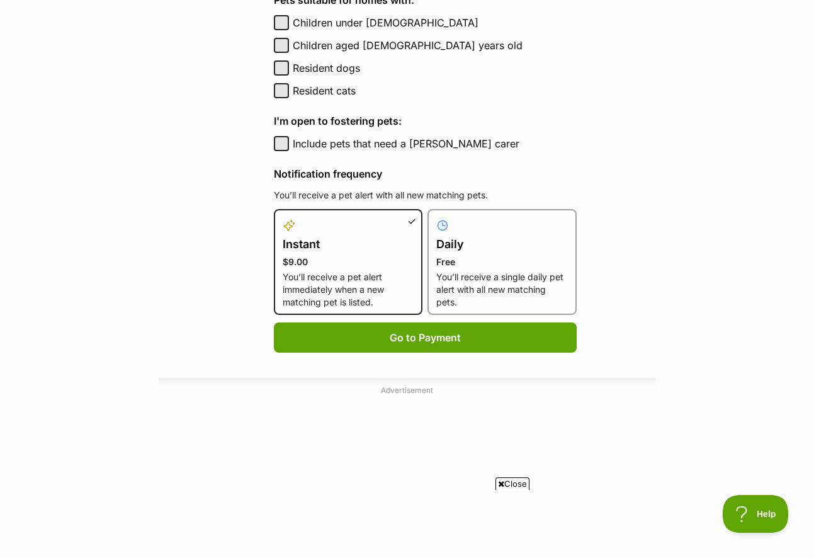
click at [493, 263] on p "Free" at bounding box center [502, 262] width 132 height 13
click at [436, 217] on input "Daily Free You’ll receive a single daily pet alert with all new matching pets." at bounding box center [435, 217] width 1 height 1
radio input "true"
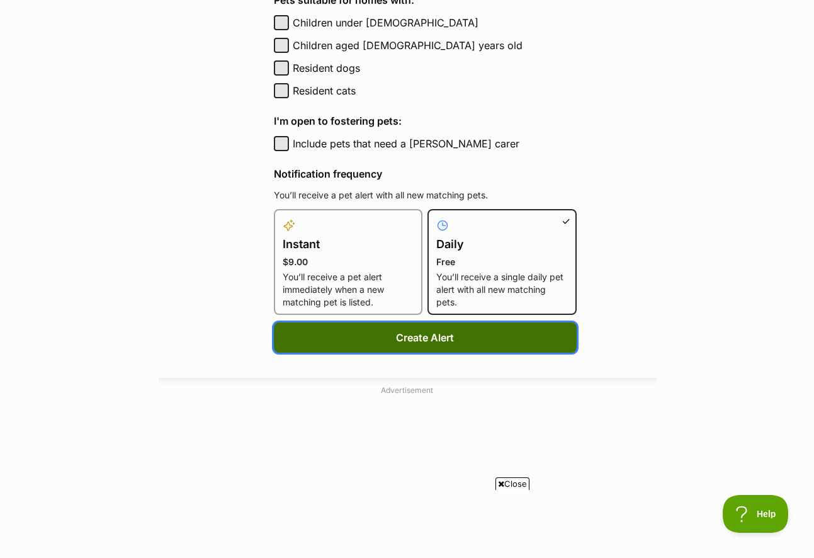
click at [424, 337] on button "Create Alert" at bounding box center [425, 337] width 303 height 30
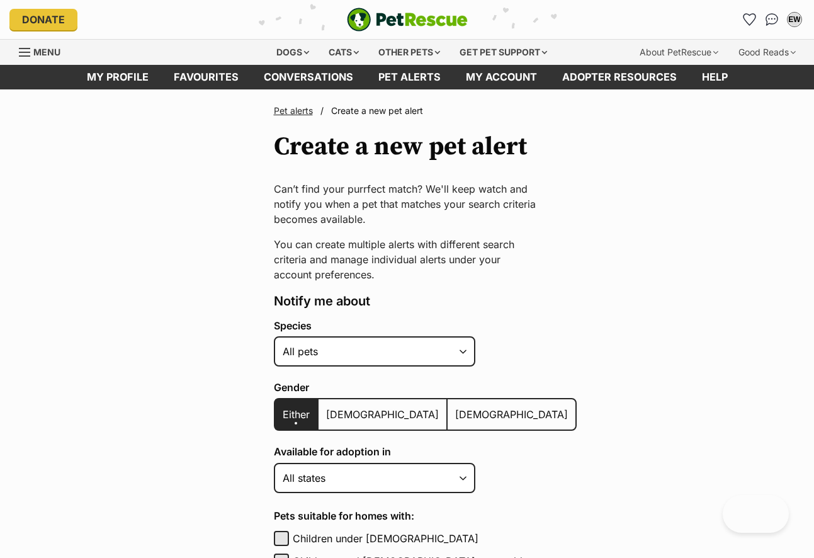
click at [349, 334] on div "Species Alpaca Bird Cat Chicken Cow Dog Donkey Duck Ferret Fish Goat Goose Guin…" at bounding box center [425, 343] width 303 height 47
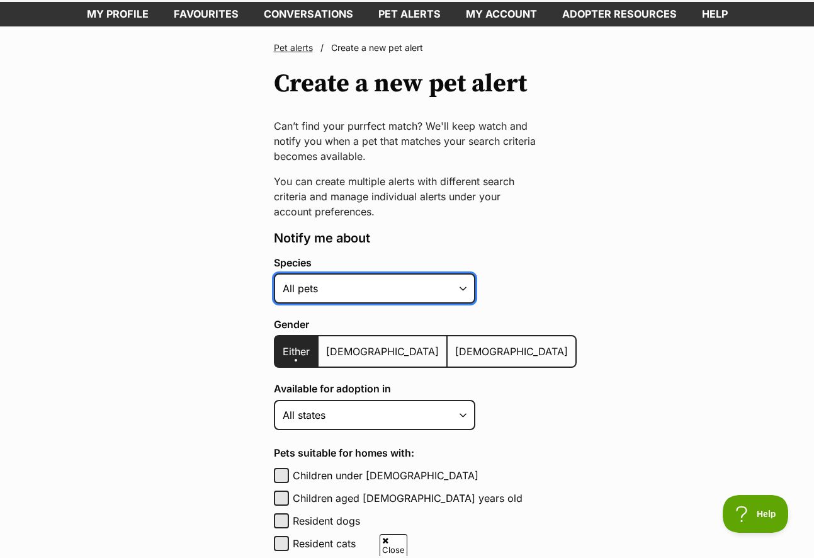
click at [352, 294] on select "Alpaca Bird Cat Chicken Cow Dog Donkey Duck Ferret Fish Goat Goose Guinea Fowl …" at bounding box center [374, 288] width 201 height 30
select select "1"
click at [274, 273] on select "Alpaca Bird Cat Chicken Cow Dog Donkey Duck Ferret Fish Goat Goose Guinea Fowl …" at bounding box center [374, 288] width 201 height 30
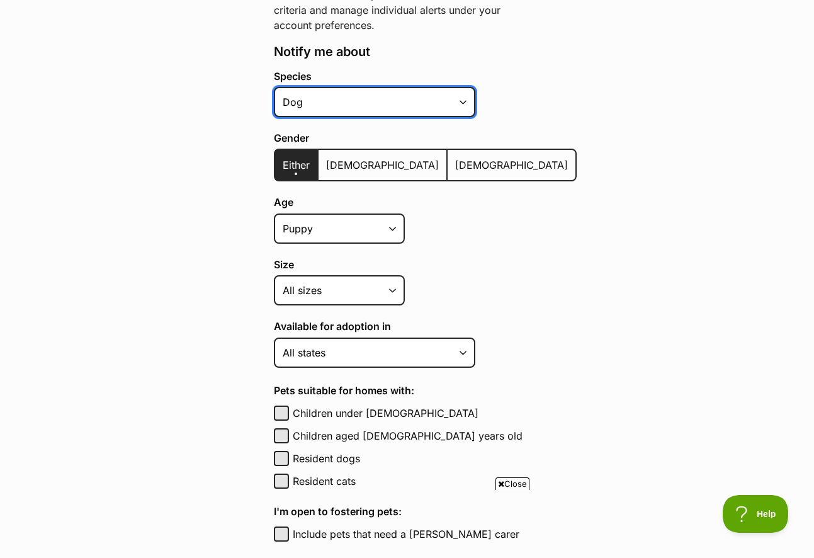
scroll to position [252, 0]
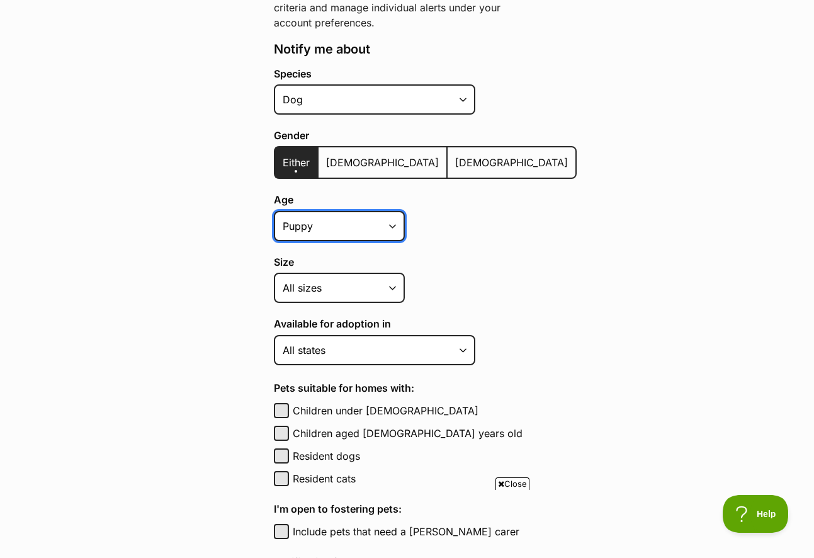
click at [383, 220] on select "Puppy Adult Senior All ages" at bounding box center [339, 226] width 131 height 30
select select
click at [274, 211] on select "Puppy Adult Senior All ages" at bounding box center [339, 226] width 131 height 30
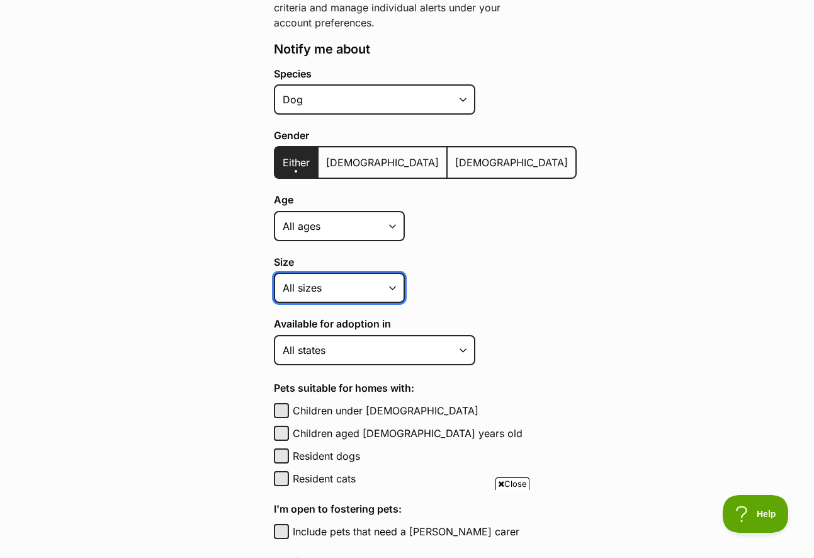
click at [342, 290] on select "Small Medium Large All sizes" at bounding box center [339, 288] width 131 height 30
click at [274, 273] on select "Small Medium Large All sizes" at bounding box center [339, 288] width 131 height 30
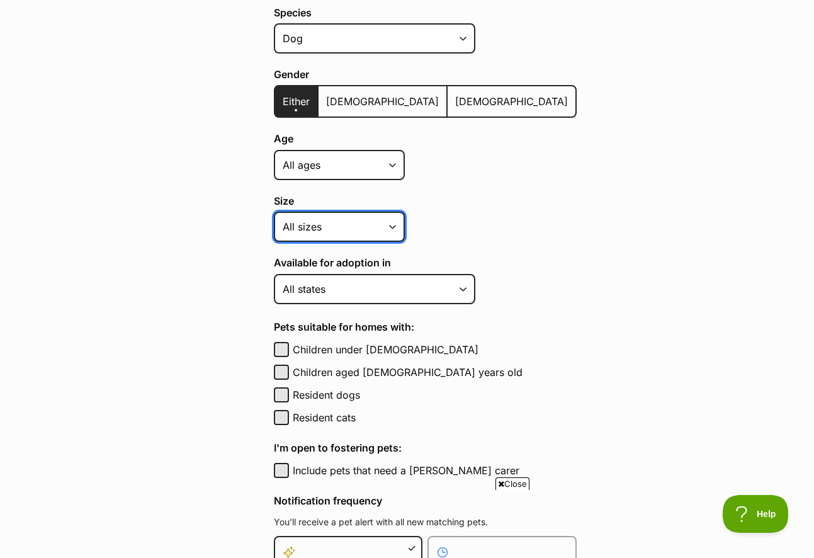
scroll to position [441, 0]
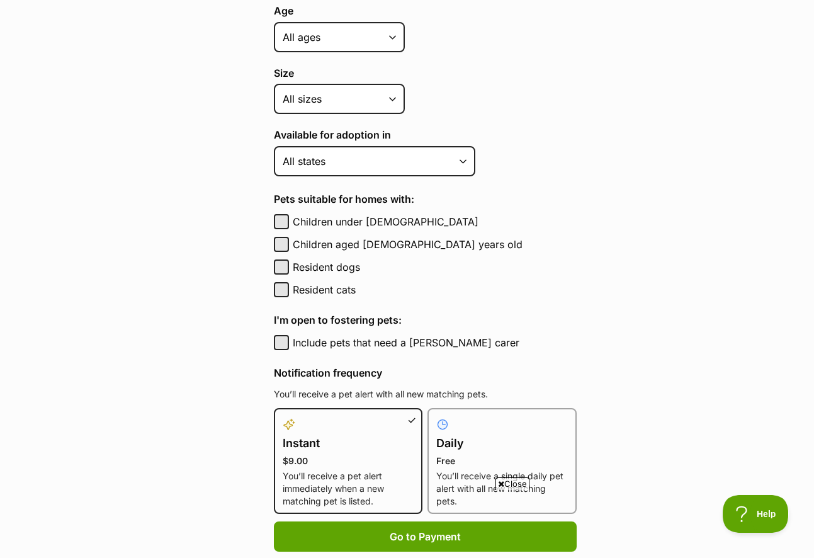
click at [314, 244] on label "Children aged [DEMOGRAPHIC_DATA] years old" at bounding box center [435, 244] width 284 height 15
click at [289, 244] on button "Children aged [DEMOGRAPHIC_DATA] years old" at bounding box center [281, 244] width 15 height 15
checkbox input "true"
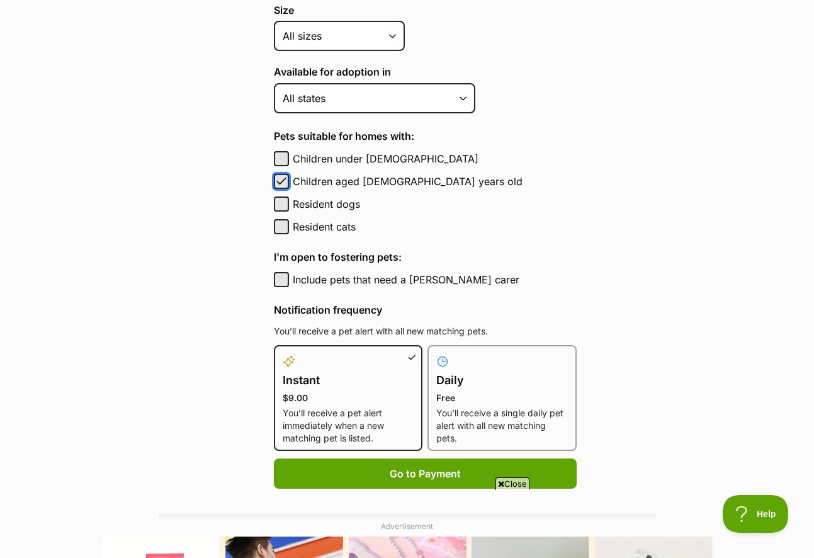
scroll to position [566, 0]
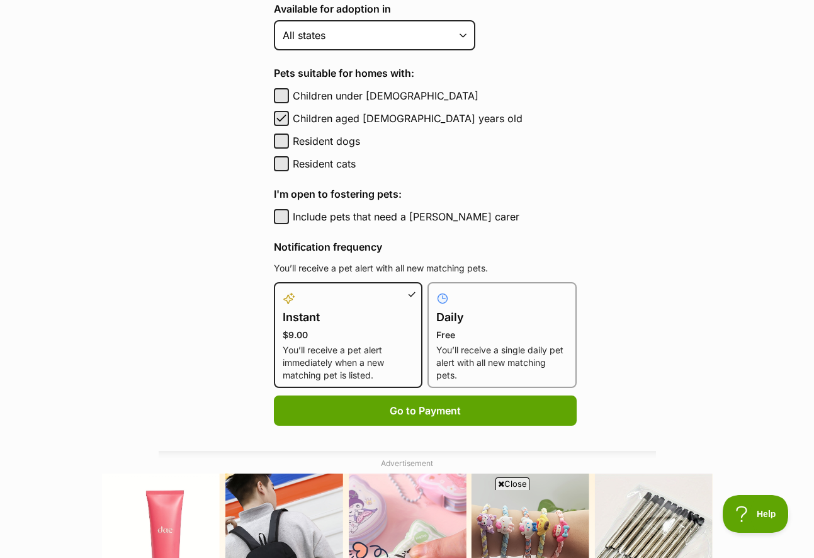
click at [497, 320] on h4 "Daily" at bounding box center [502, 317] width 132 height 18
click at [436, 290] on input "Daily Free You’ll receive a single daily pet alert with all new matching pets." at bounding box center [435, 290] width 1 height 1
radio input "true"
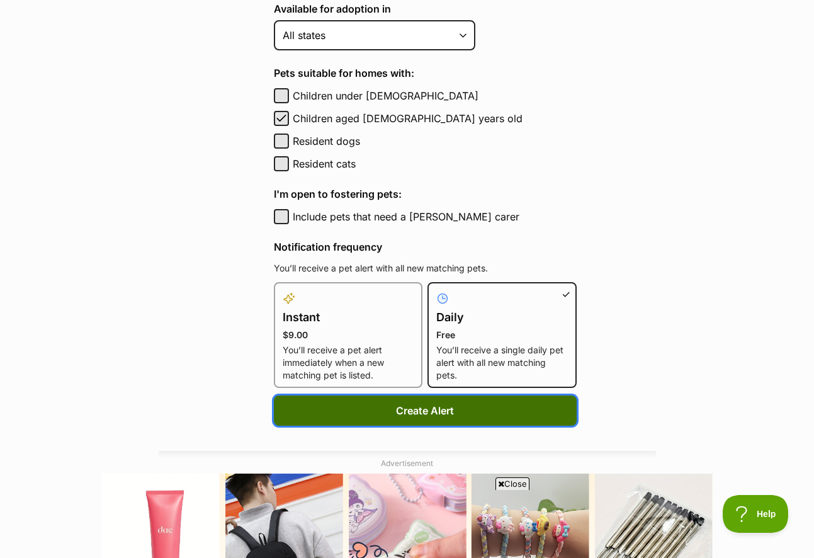
click at [422, 414] on button "Create Alert" at bounding box center [425, 410] width 303 height 30
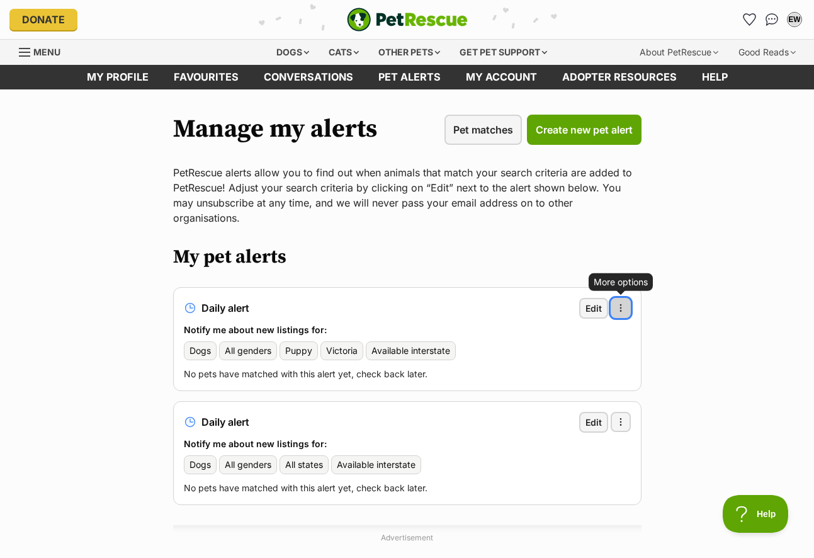
click at [626, 298] on button "More options" at bounding box center [621, 308] width 20 height 20
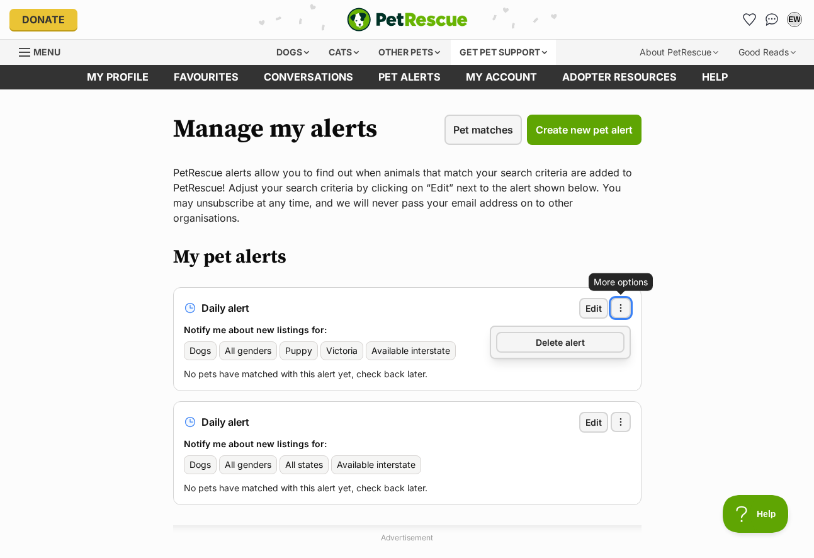
drag, startPoint x: 591, startPoint y: 326, endPoint x: 461, endPoint y: 49, distance: 306.1
click at [591, 332] on link "Delete alert" at bounding box center [560, 342] width 128 height 21
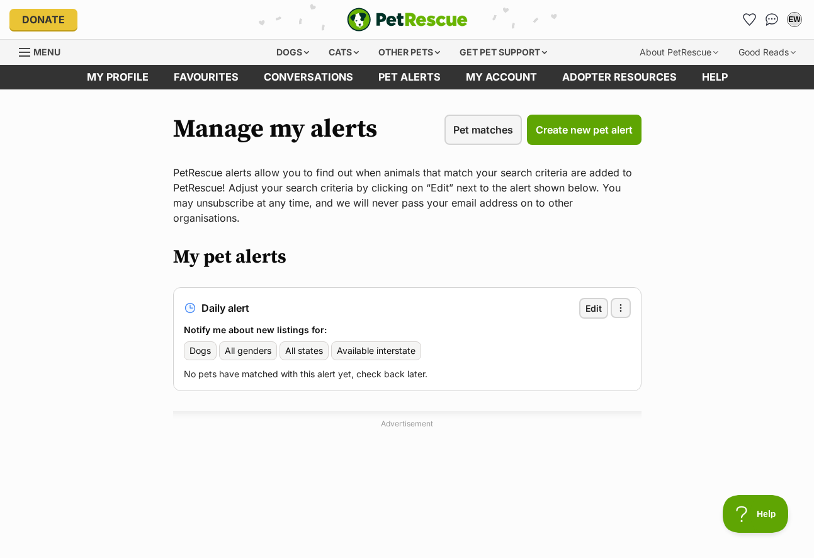
click at [465, 18] on img "PetRescue" at bounding box center [407, 20] width 121 height 24
